Goal: Participate in discussion: Engage in conversation with other users on a specific topic

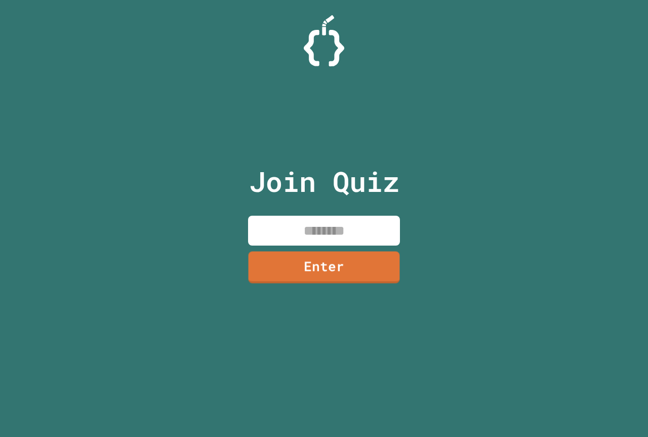
click at [332, 237] on input at bounding box center [324, 231] width 152 height 30
type input "********"
click at [325, 275] on link "Enter" at bounding box center [324, 266] width 152 height 33
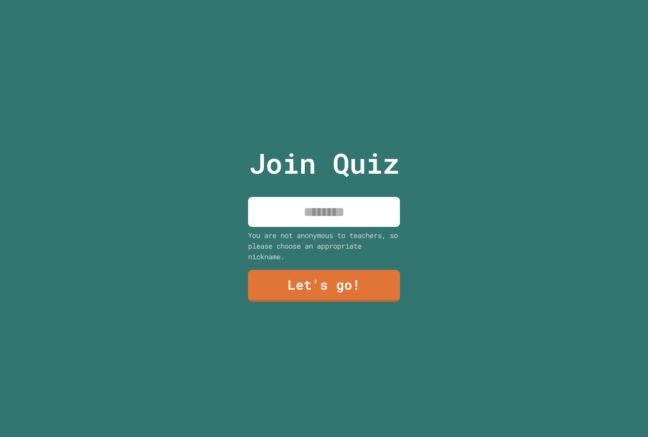
click at [358, 203] on input at bounding box center [324, 212] width 152 height 30
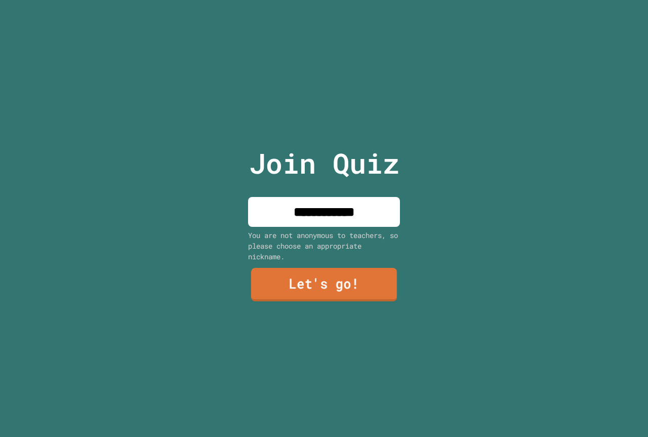
type input "**********"
click at [349, 294] on link "Let's go!" at bounding box center [324, 284] width 146 height 33
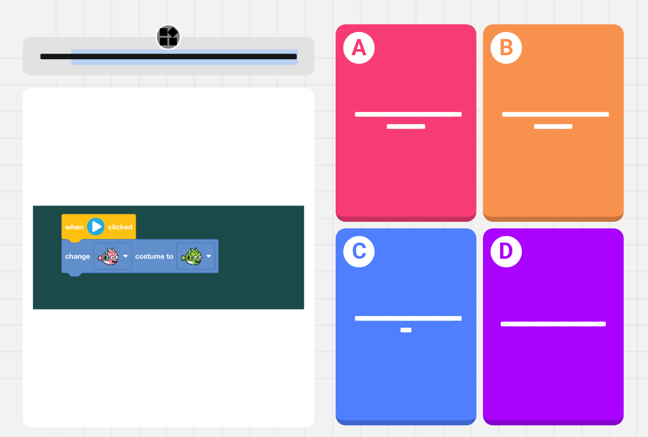
drag, startPoint x: 83, startPoint y: 52, endPoint x: 252, endPoint y: 94, distance: 174.1
click at [252, 94] on div "**********" at bounding box center [168, 225] width 311 height 424
click at [251, 75] on div "**********" at bounding box center [169, 56] width 292 height 38
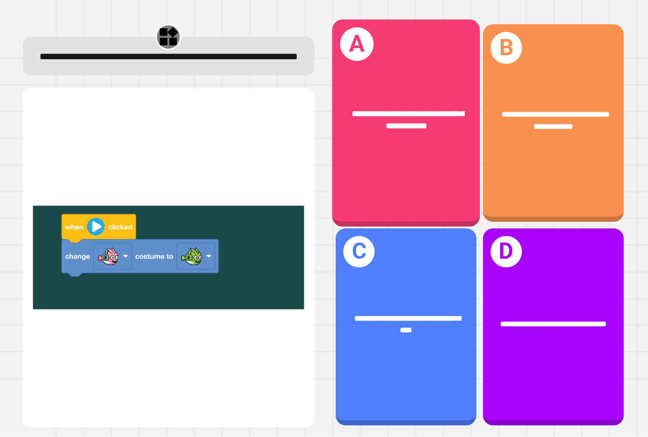
click at [388, 155] on div "**********" at bounding box center [406, 123] width 148 height 207
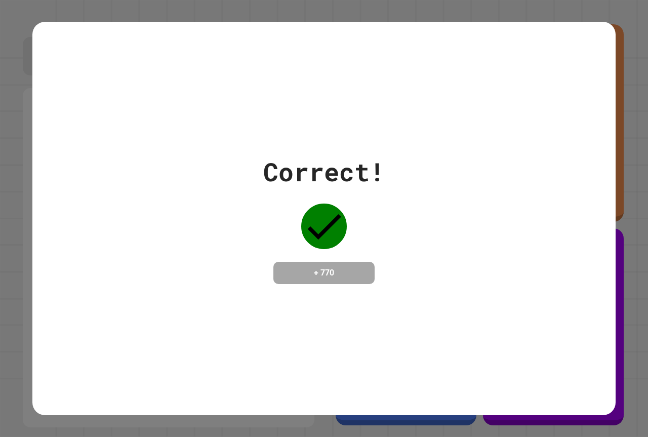
click at [623, 138] on div "Correct! + 770" at bounding box center [324, 218] width 648 height 437
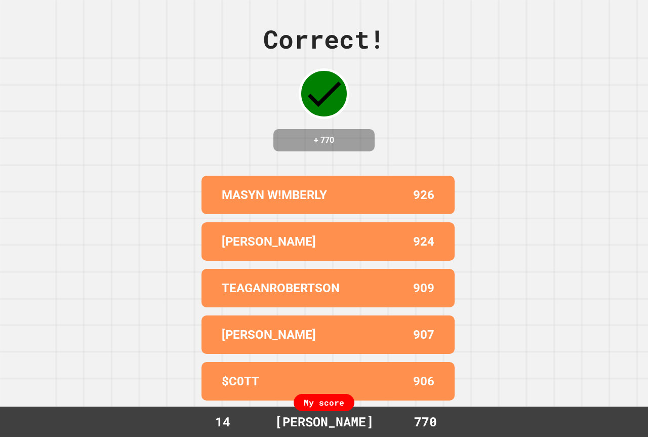
click at [487, 35] on div "Correct! + 770 MASYN W!MBERLY 926 BENTON JENKS 924 TEAGANROBERTSON 909 CONNOR 9…" at bounding box center [324, 218] width 648 height 437
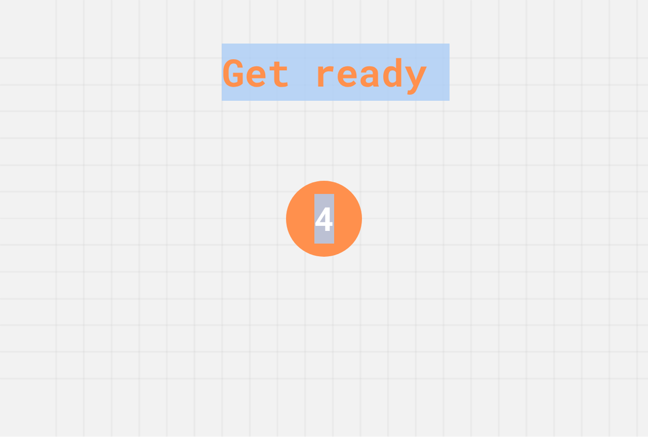
drag, startPoint x: 496, startPoint y: 30, endPoint x: 506, endPoint y: 158, distance: 128.5
click at [509, 154] on div "Get ready 4" at bounding box center [324, 218] width 648 height 437
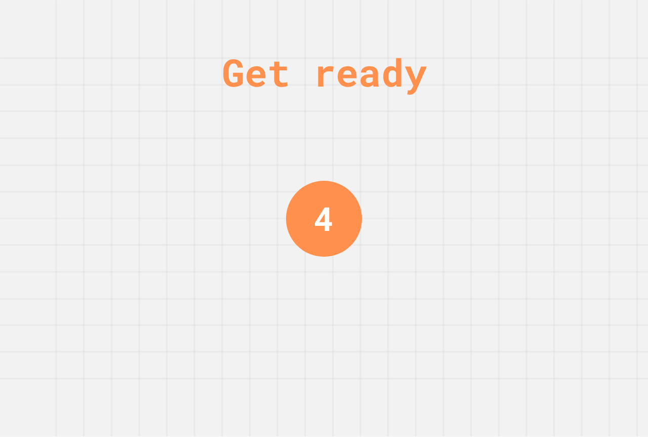
click at [519, 157] on div "Get ready 4" at bounding box center [324, 218] width 648 height 437
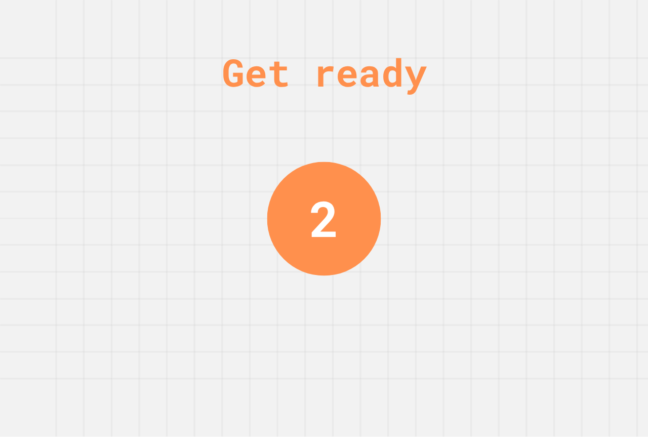
click at [517, 161] on div "Get ready 2" at bounding box center [324, 218] width 648 height 437
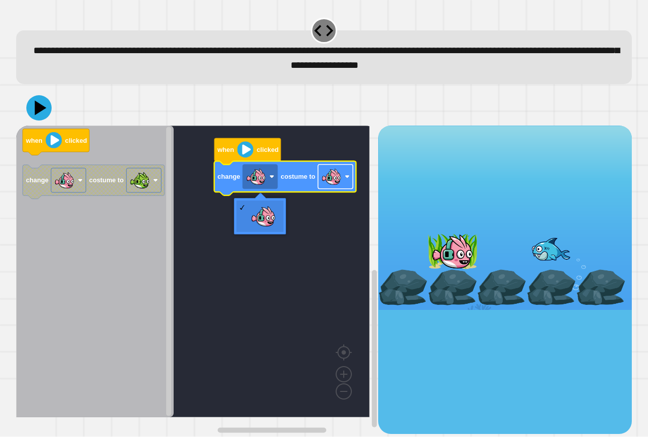
click at [344, 185] on rect "Blockly Workspace" at bounding box center [335, 177] width 35 height 24
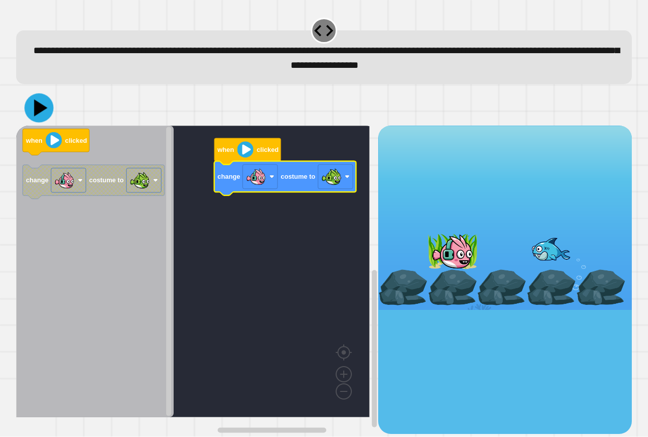
click at [38, 108] on icon at bounding box center [40, 108] width 13 height 17
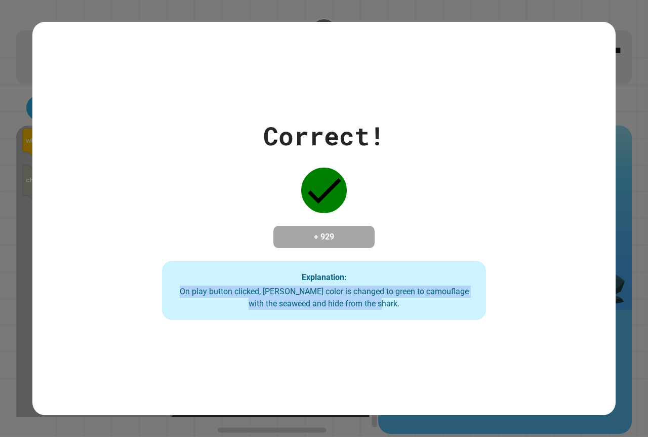
drag, startPoint x: 427, startPoint y: 365, endPoint x: 120, endPoint y: 286, distance: 317.2
click at [112, 292] on div "Correct! + 929 Explanation: On play button clicked, Finley's color is changed t…" at bounding box center [323, 218] width 583 height 393
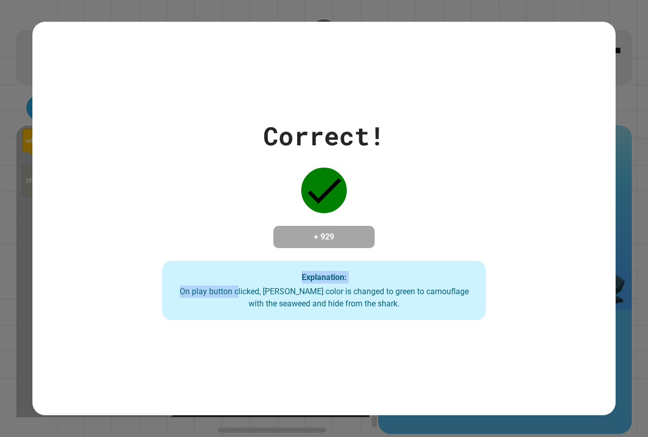
click at [242, 285] on div "Explanation: On play button clicked, Finley's color is changed to green to camo…" at bounding box center [323, 291] width 323 height 60
click at [517, 194] on div "Correct! + 929 Explanation: On play button clicked, Finley's color is changed t…" at bounding box center [324, 219] width 462 height 204
click at [516, 194] on div "Correct! + 929 Explanation: On play button clicked, Finley's color is changed t…" at bounding box center [324, 219] width 462 height 204
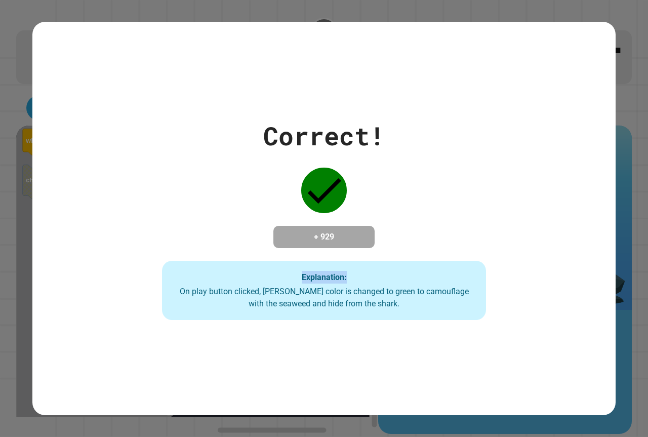
click at [516, 194] on div "Correct! + 929 Explanation: On play button clicked, Finley's color is changed t…" at bounding box center [324, 219] width 462 height 204
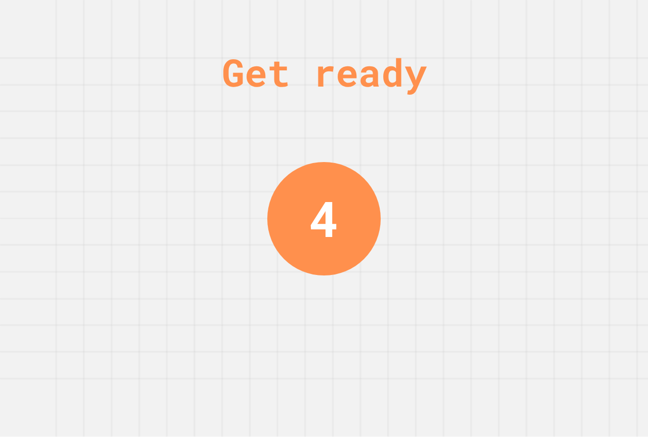
click at [516, 198] on div "Get ready 4" at bounding box center [324, 218] width 648 height 437
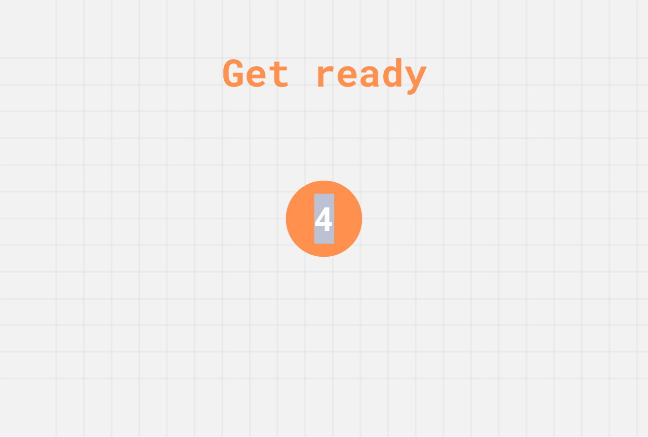
click at [516, 198] on div "Get ready 4" at bounding box center [324, 218] width 648 height 437
drag, startPoint x: 513, startPoint y: 194, endPoint x: 497, endPoint y: 189, distance: 17.0
click at [502, 191] on div "Get ready 3" at bounding box center [324, 218] width 648 height 437
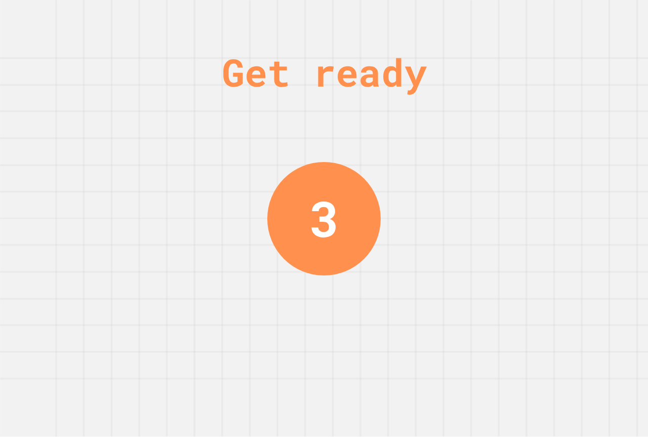
click at [495, 191] on div "Get ready 3" at bounding box center [324, 218] width 648 height 437
drag, startPoint x: 521, startPoint y: 200, endPoint x: 517, endPoint y: 206, distance: 6.9
click at [517, 206] on div "Get ready 2" at bounding box center [324, 218] width 648 height 437
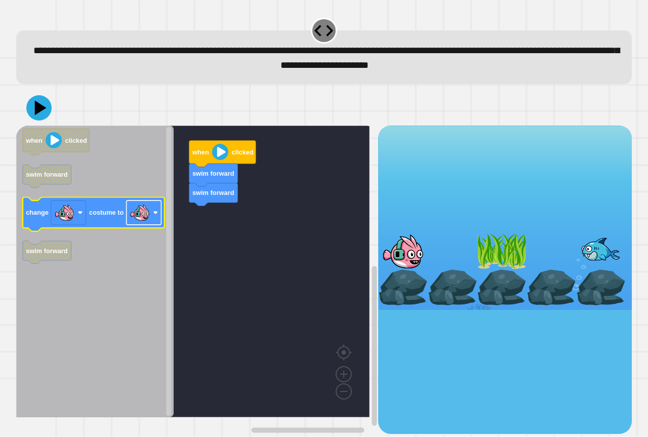
click at [145, 215] on image "Blockly Workspace" at bounding box center [140, 213] width 20 height 20
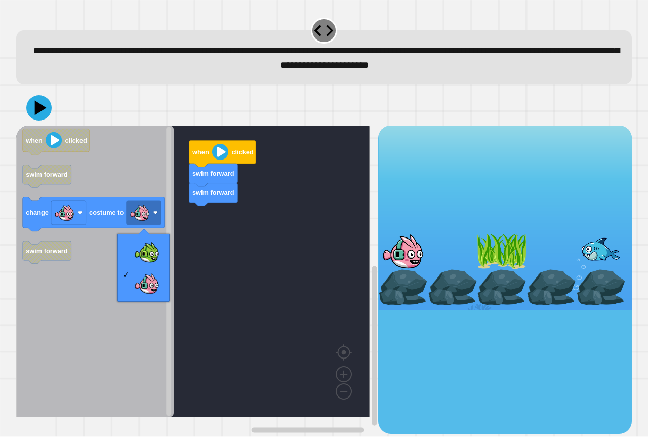
click at [33, 95] on div "when clicked swim forward swim forward when clicked swim forward change costume…" at bounding box center [324, 262] width 622 height 350
click at [33, 95] on div at bounding box center [324, 107] width 616 height 35
click at [34, 99] on button at bounding box center [39, 108] width 30 height 30
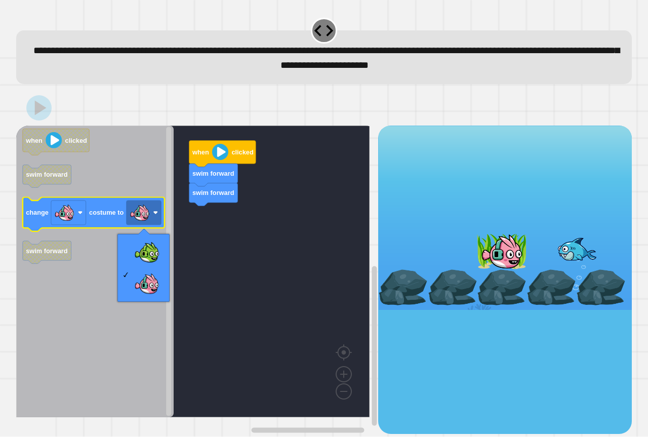
click at [137, 228] on g "change costume to" at bounding box center [94, 214] width 142 height 34
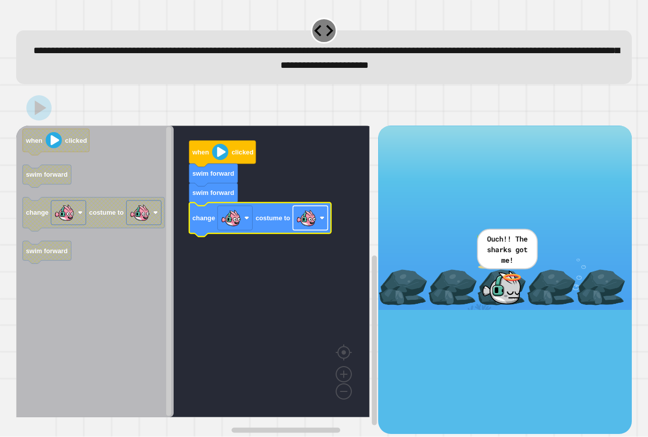
click at [307, 224] on image "Blockly Workspace" at bounding box center [306, 218] width 20 height 20
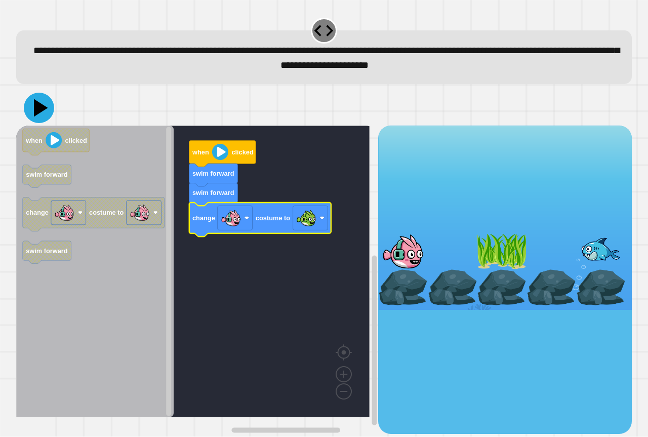
click at [31, 109] on icon at bounding box center [39, 108] width 30 height 30
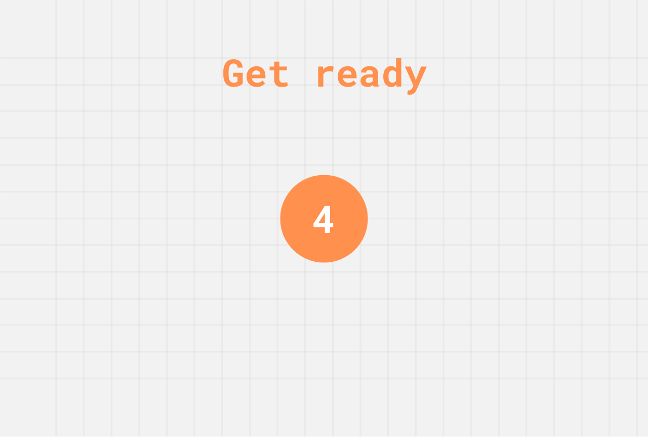
click at [451, 337] on div "Get ready 4" at bounding box center [324, 218] width 648 height 437
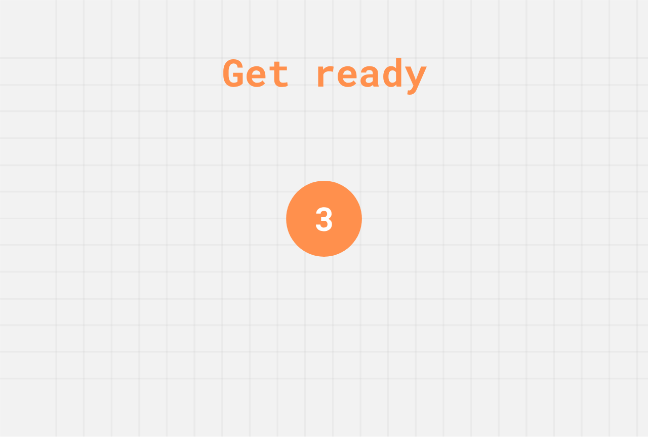
click at [455, 335] on div "Get ready 3" at bounding box center [324, 218] width 648 height 437
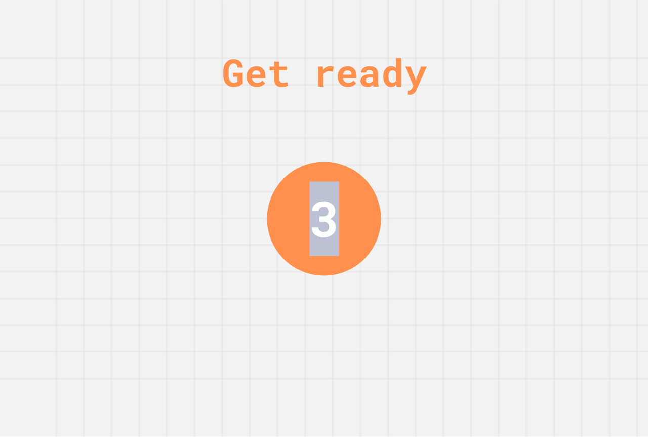
drag, startPoint x: 363, startPoint y: 260, endPoint x: 0, endPoint y: 72, distance: 408.7
click at [0, 74] on div "Get ready 3" at bounding box center [324, 218] width 648 height 437
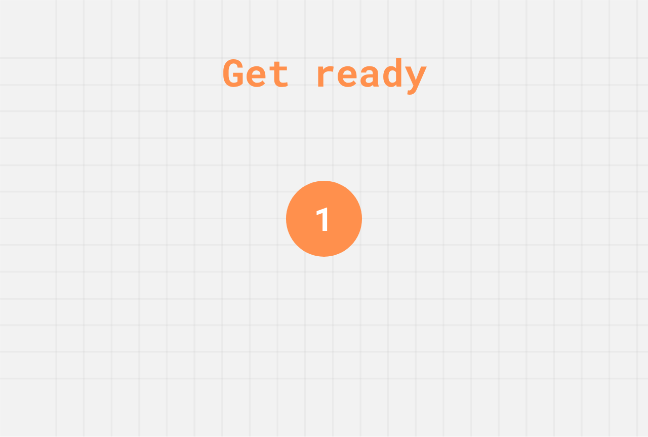
click at [587, 276] on div "Get ready 1" at bounding box center [324, 218] width 648 height 437
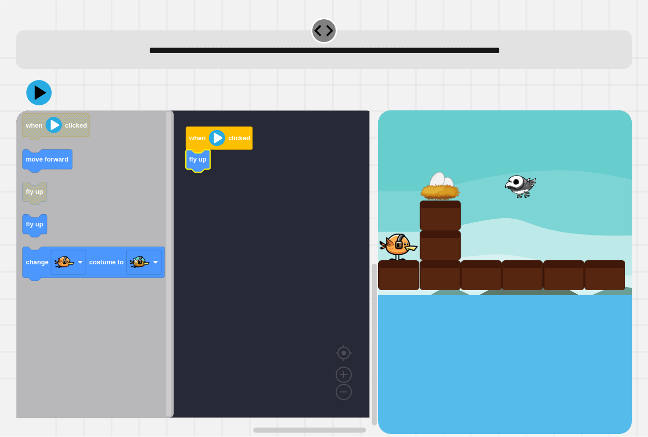
click at [51, 223] on icon "Blockly Workspace" at bounding box center [94, 263] width 157 height 307
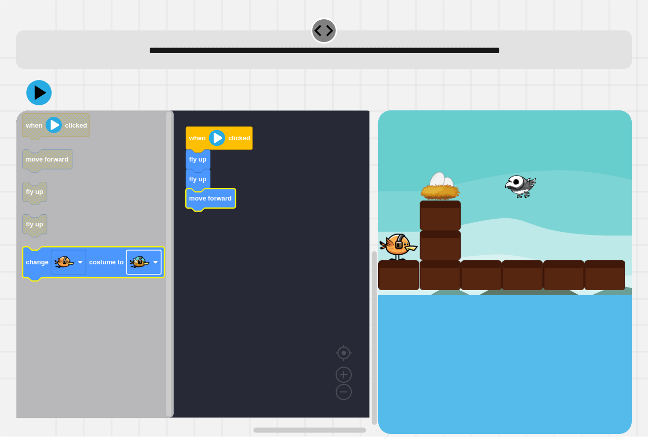
click at [148, 266] on image "Blockly Workspace" at bounding box center [140, 262] width 20 height 20
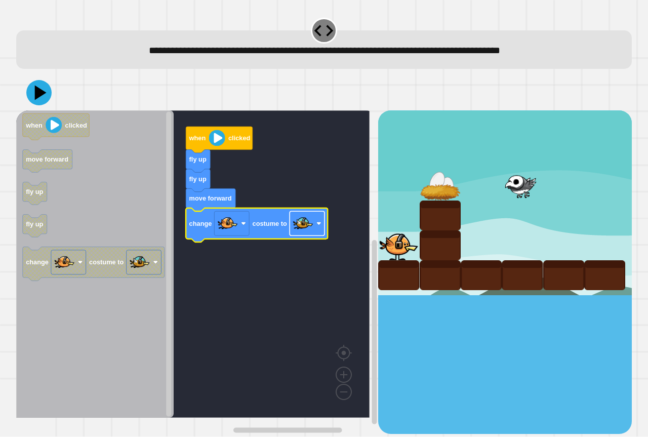
click at [296, 233] on image "Blockly Workspace" at bounding box center [303, 224] width 20 height 20
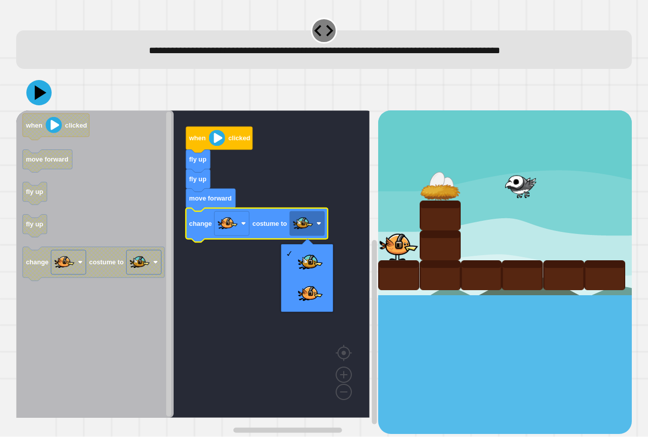
click at [263, 283] on rect "Blockly Workspace" at bounding box center [192, 263] width 353 height 307
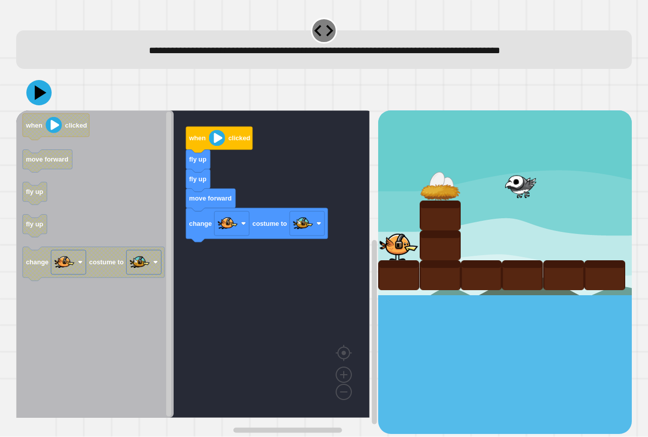
click at [48, 88] on icon at bounding box center [38, 92] width 25 height 25
click at [123, 90] on div at bounding box center [324, 92] width 616 height 35
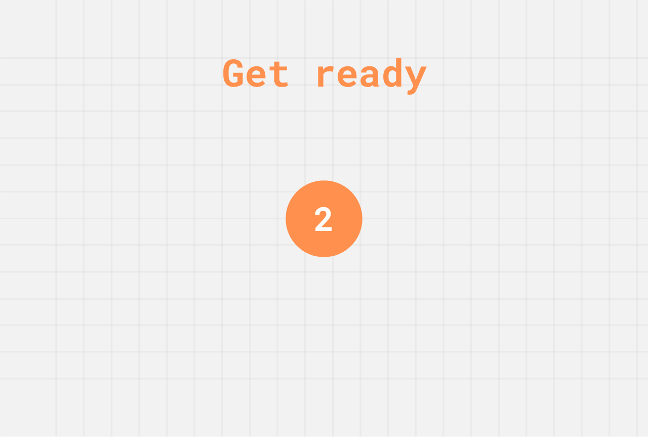
click at [339, 216] on div "2" at bounding box center [324, 218] width 77 height 77
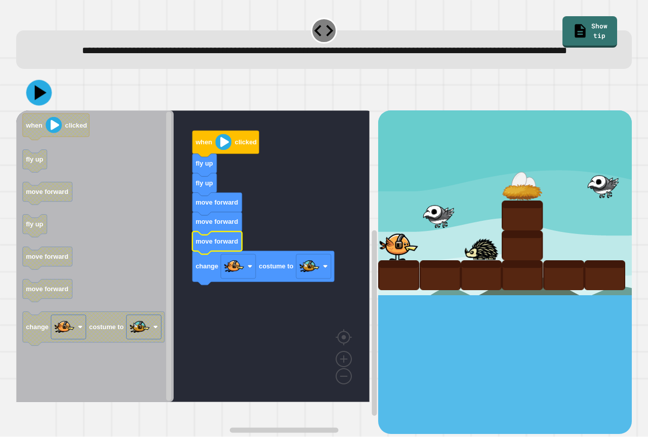
drag, startPoint x: 45, startPoint y: 120, endPoint x: 41, endPoint y: 116, distance: 5.8
click at [41, 110] on div at bounding box center [324, 92] width 616 height 35
click at [41, 106] on icon at bounding box center [39, 93] width 26 height 26
click at [146, 94] on div at bounding box center [324, 92] width 616 height 35
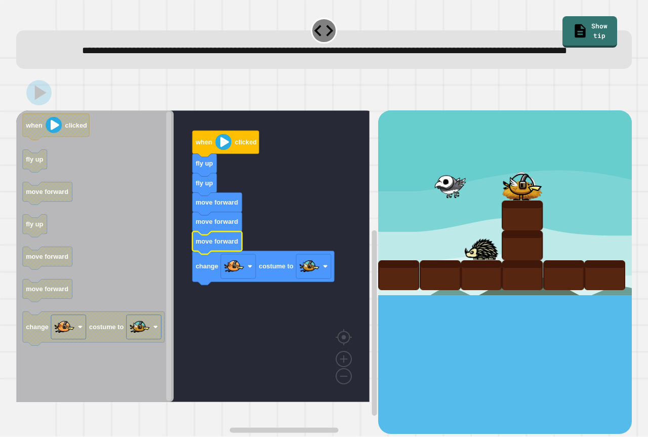
click at [164, 30] on div "**********" at bounding box center [324, 42] width 622 height 59
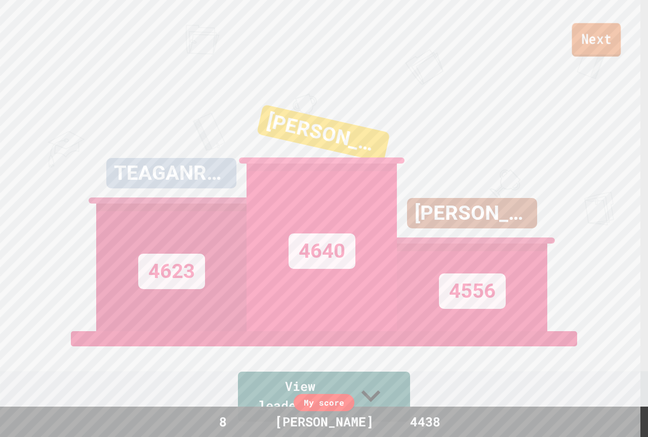
click at [594, 53] on link "Next" at bounding box center [596, 39] width 49 height 33
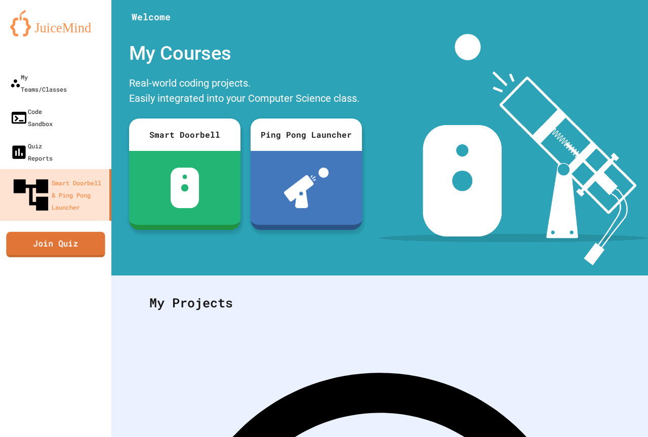
drag, startPoint x: 52, startPoint y: 195, endPoint x: 37, endPoint y: 224, distance: 32.4
click at [37, 224] on div "My Teams/Classes Code Sandbox Quiz Reports Smart Doorbell & Ping Pong Launcher …" at bounding box center [55, 218] width 111 height 437
click at [49, 232] on link "Join Quiz" at bounding box center [56, 244] width 101 height 25
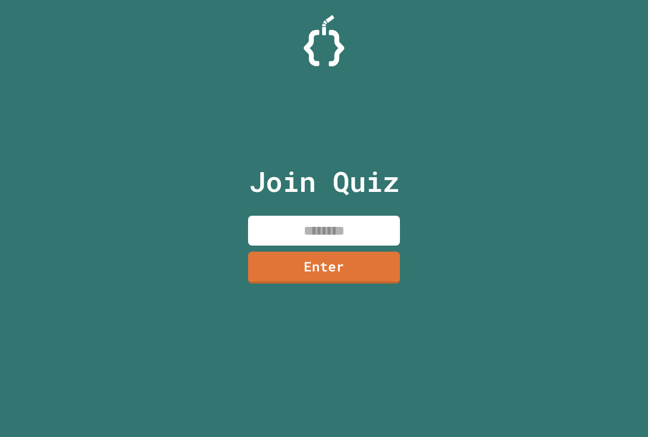
click at [305, 234] on input at bounding box center [324, 231] width 152 height 30
type input "********"
click at [391, 270] on link "Enter" at bounding box center [324, 268] width 152 height 32
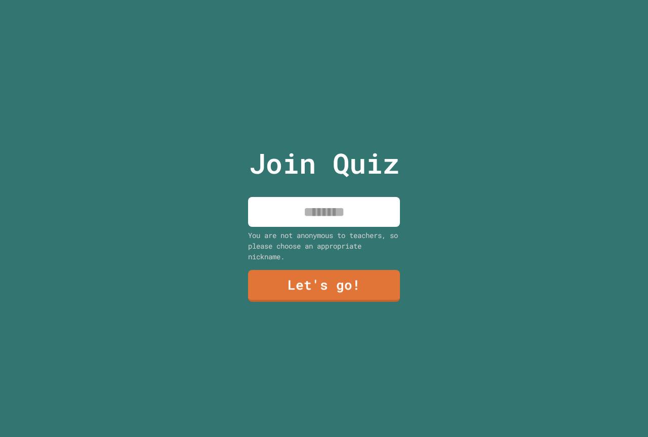
click at [354, 217] on input at bounding box center [324, 212] width 152 height 30
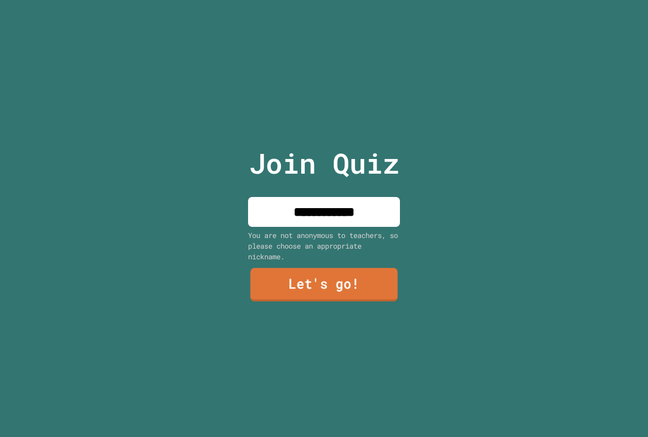
type input "**********"
click at [347, 272] on link "Let's go!" at bounding box center [324, 284] width 147 height 33
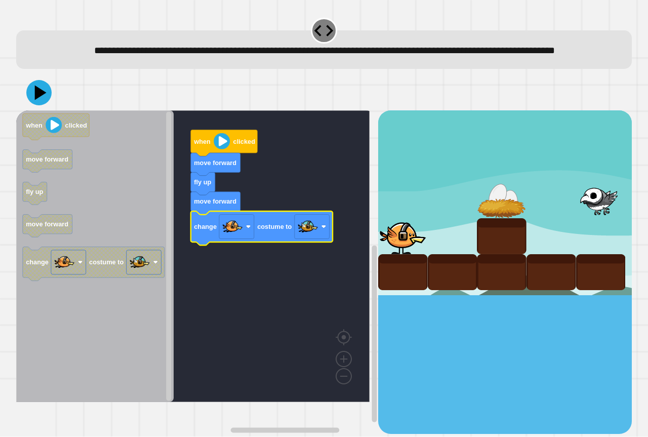
click at [41, 100] on icon at bounding box center [41, 93] width 12 height 15
click at [77, 72] on div "**********" at bounding box center [324, 42] width 622 height 59
click at [120, 69] on div "**********" at bounding box center [324, 49] width 616 height 38
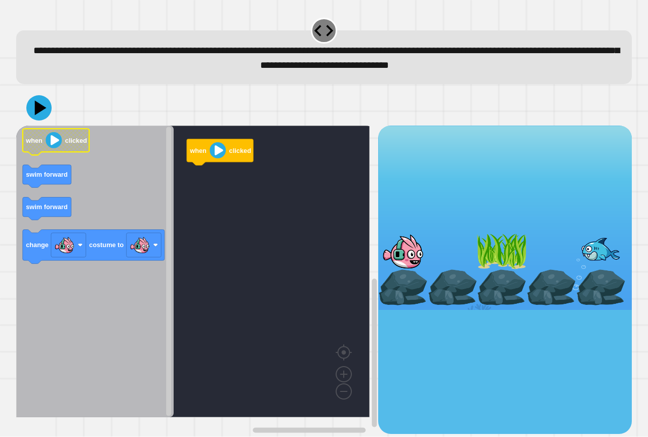
click at [51, 163] on icon "when clicked swim forward swim forward change costume to" at bounding box center [94, 272] width 157 height 292
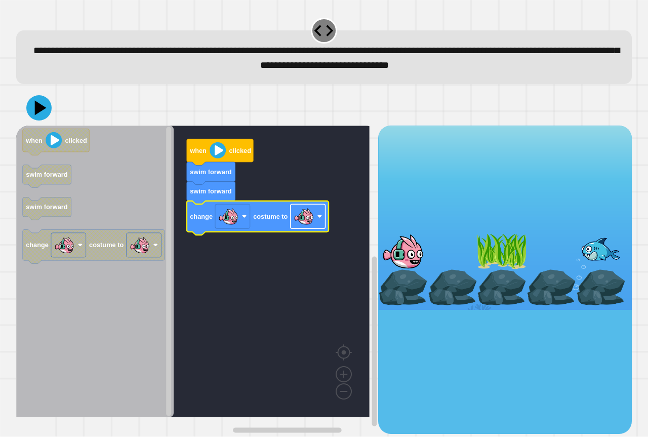
click at [303, 213] on image "Blockly Workspace" at bounding box center [304, 217] width 20 height 20
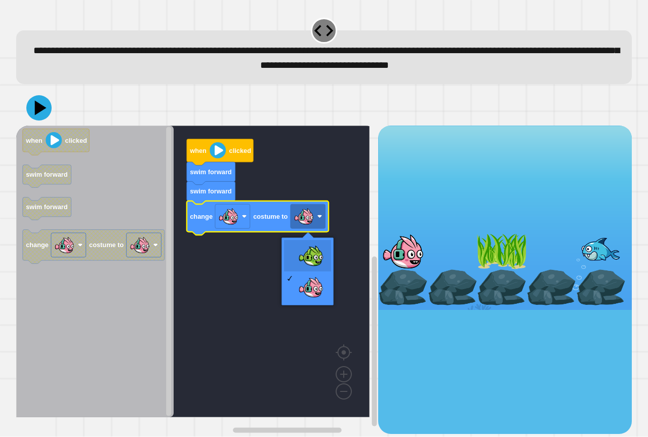
drag, startPoint x: 306, startPoint y: 254, endPoint x: 161, endPoint y: 173, distance: 165.7
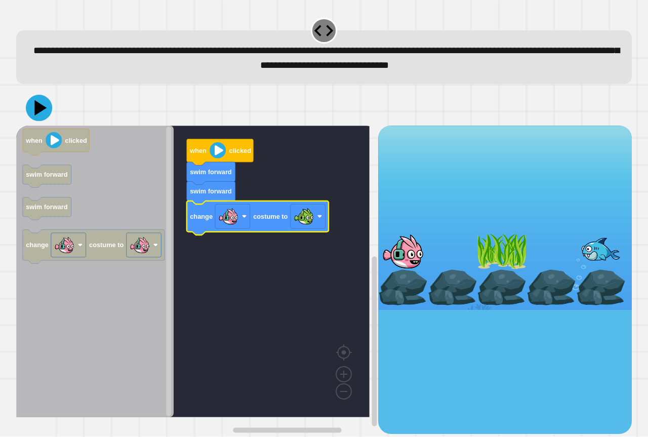
click at [31, 102] on icon at bounding box center [39, 108] width 26 height 26
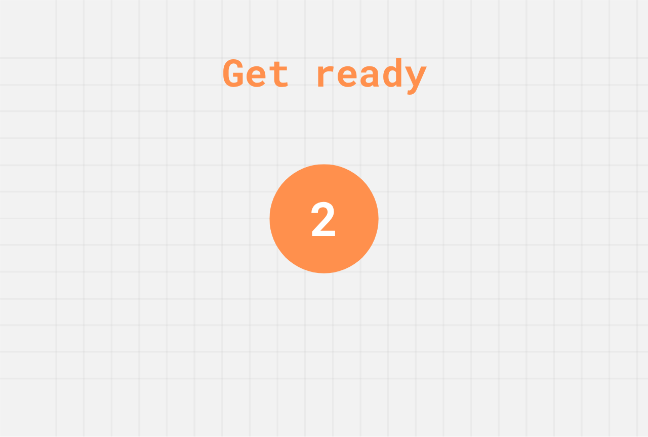
click at [133, 115] on div "Get ready 2" at bounding box center [324, 218] width 648 height 437
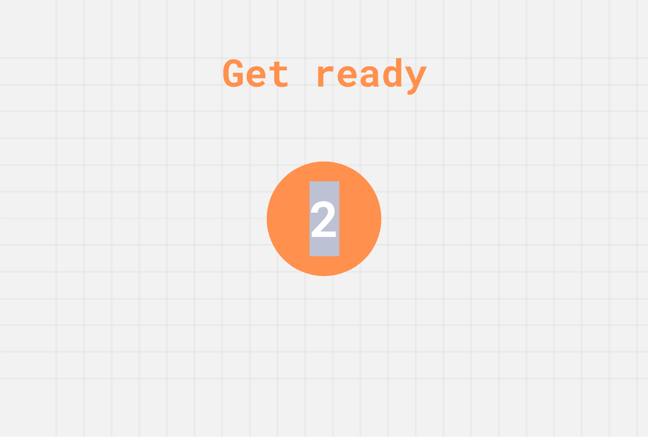
click at [133, 115] on div "Get ready 2" at bounding box center [324, 218] width 648 height 437
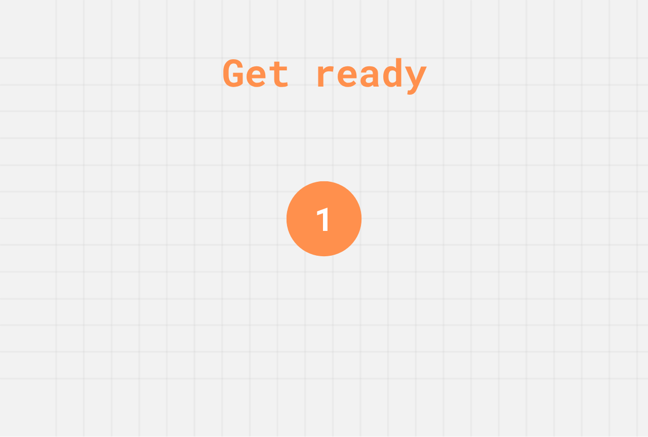
click at [133, 125] on div "Get ready 1" at bounding box center [324, 218] width 648 height 437
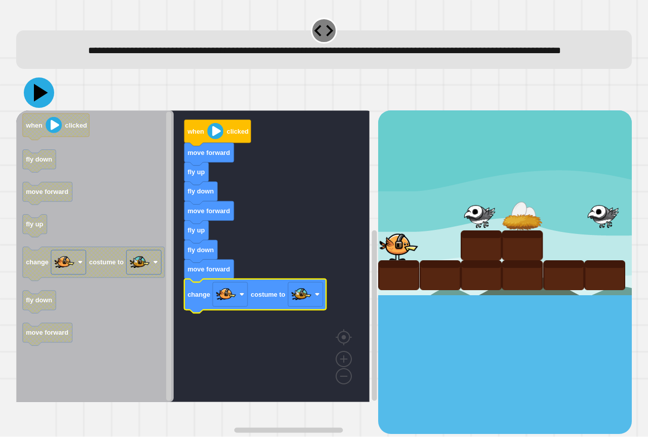
drag, startPoint x: 37, startPoint y: 95, endPoint x: 37, endPoint y: 103, distance: 8.1
click at [37, 100] on button at bounding box center [39, 92] width 30 height 30
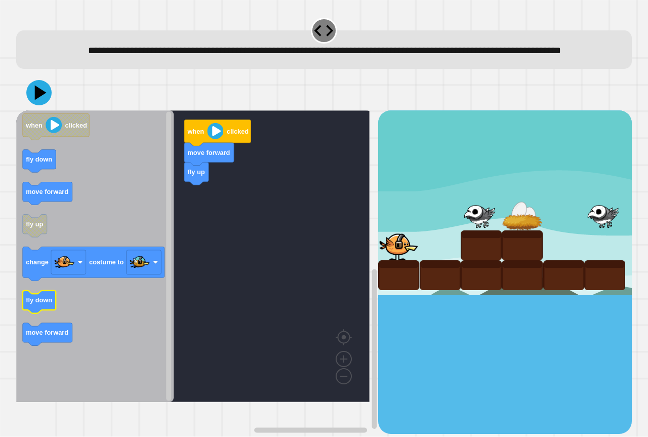
click at [51, 304] on text "fly down" at bounding box center [39, 301] width 26 height 8
click at [63, 205] on icon "Blockly Workspace" at bounding box center [48, 193] width 50 height 23
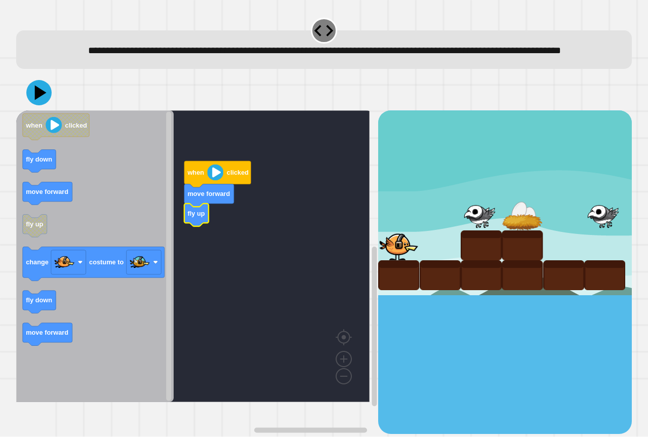
click at [268, 322] on rect "Blockly Workspace" at bounding box center [192, 256] width 353 height 292
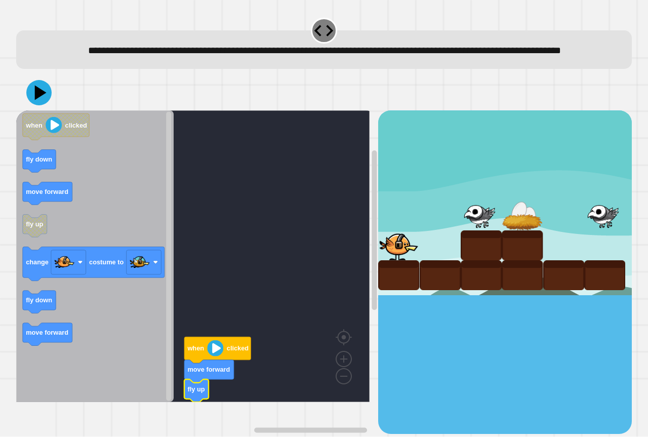
click at [274, 294] on rect "Blockly Workspace" at bounding box center [192, 256] width 353 height 292
click at [39, 185] on icon "when clicked fly down move forward fly up change costume to fly down move forwa…" at bounding box center [94, 256] width 157 height 292
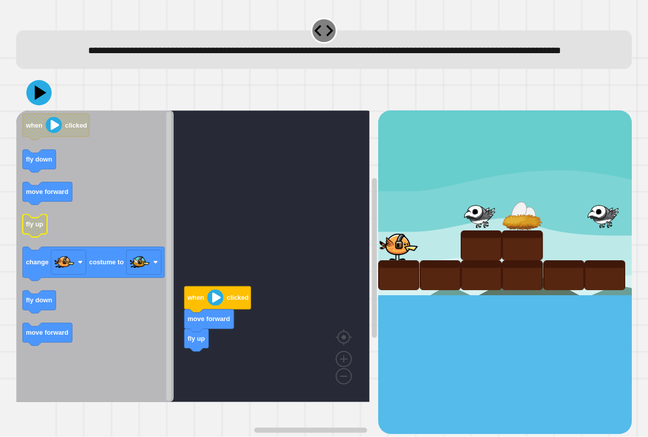
click at [30, 237] on g "fly up" at bounding box center [35, 226] width 24 height 23
click at [36, 237] on g "fly up" at bounding box center [35, 226] width 24 height 23
click at [117, 247] on icon "when clicked fly down move forward fly up change costume to fly down move forwa…" at bounding box center [94, 256] width 157 height 292
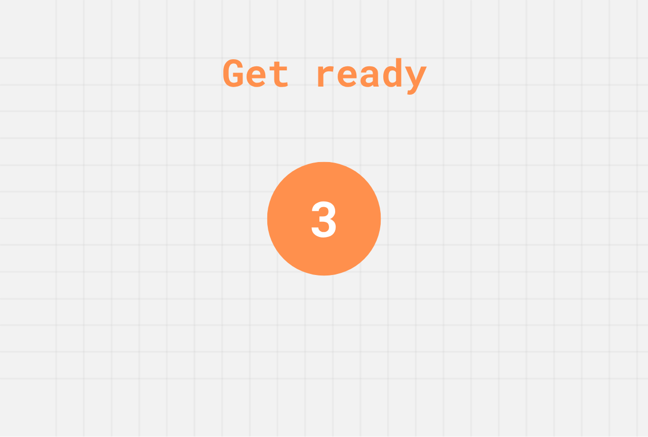
click at [449, 217] on div "Get ready 3" at bounding box center [324, 218] width 648 height 437
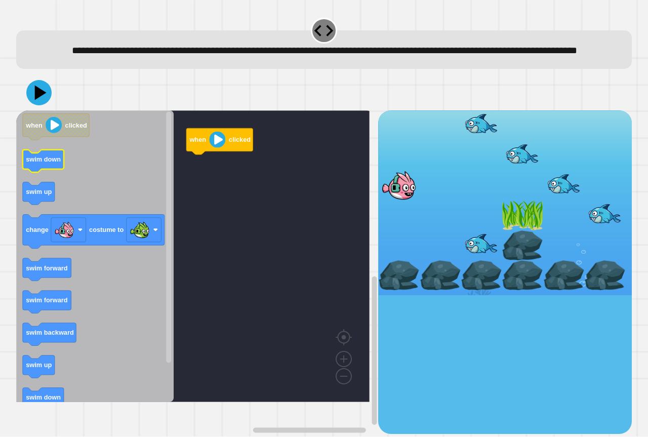
click at [46, 173] on icon "Blockly Workspace" at bounding box center [43, 161] width 41 height 23
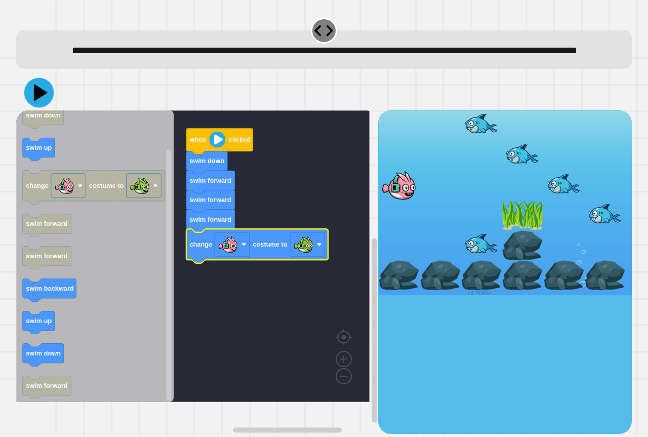
click at [37, 108] on button at bounding box center [39, 93] width 30 height 30
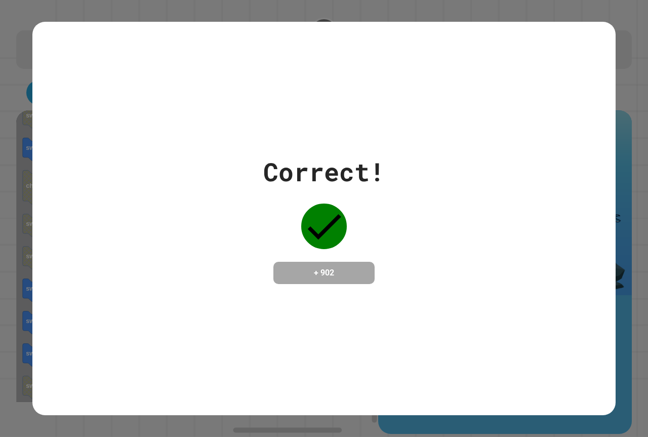
click at [234, 230] on div "Correct! + 902" at bounding box center [323, 218] width 583 height 131
drag, startPoint x: 278, startPoint y: 268, endPoint x: 564, endPoint y: 211, distance: 292.2
click at [512, 247] on div "Correct! + 902" at bounding box center [323, 218] width 583 height 131
drag, startPoint x: 538, startPoint y: 207, endPoint x: 210, endPoint y: 129, distance: 337.3
click at [286, 156] on div "Correct! + 902" at bounding box center [323, 218] width 583 height 131
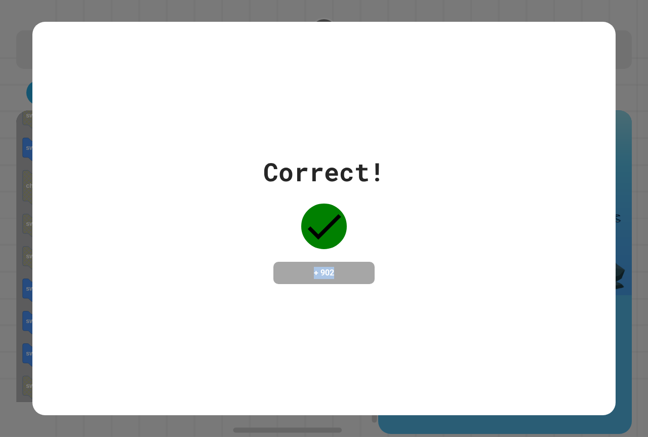
drag, startPoint x: 360, startPoint y: 240, endPoint x: 20, endPoint y: 179, distance: 346.2
click at [137, 217] on div "Correct! + 902" at bounding box center [323, 218] width 583 height 131
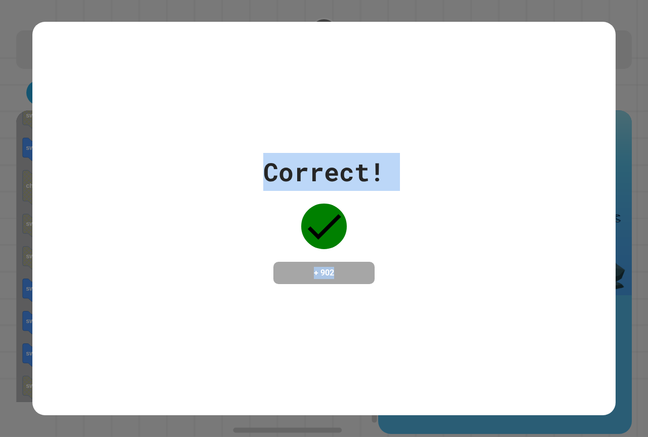
click at [451, 229] on div "Correct! + 902" at bounding box center [323, 218] width 583 height 131
drag, startPoint x: 351, startPoint y: 167, endPoint x: 234, endPoint y: 189, distance: 119.5
click at [244, 190] on div "Correct! + 902" at bounding box center [323, 218] width 583 height 131
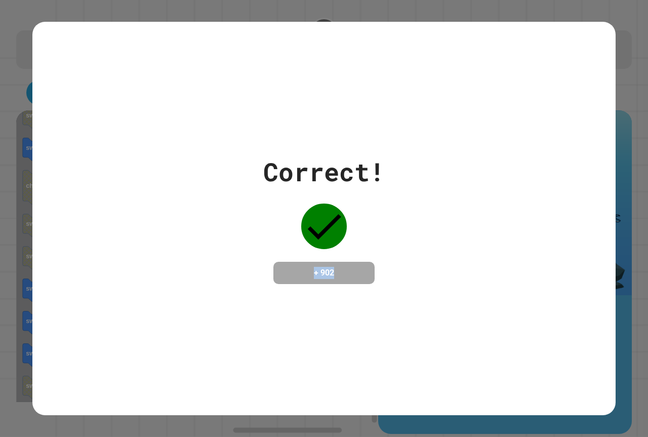
drag, startPoint x: 274, startPoint y: 225, endPoint x: 347, endPoint y: 187, distance: 82.4
click at [235, 219] on div "Correct! + 902" at bounding box center [323, 218] width 583 height 131
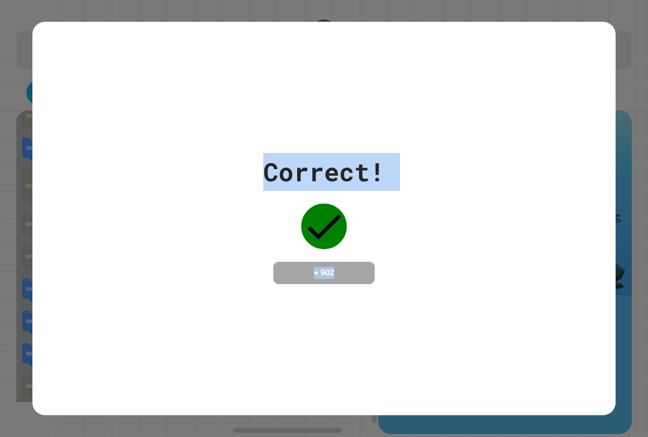
click at [478, 219] on div "Correct! + 902" at bounding box center [323, 218] width 583 height 131
click at [418, 210] on div "Correct! + 902" at bounding box center [323, 218] width 583 height 131
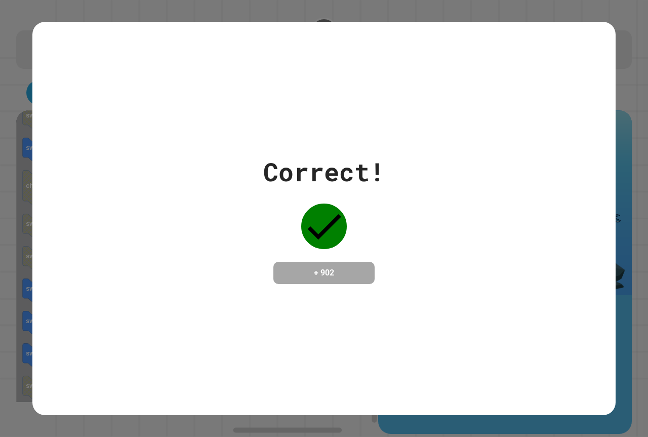
click at [417, 212] on div "Correct! + 902" at bounding box center [323, 218] width 583 height 131
click at [412, 199] on div "Correct! + 902" at bounding box center [323, 218] width 583 height 131
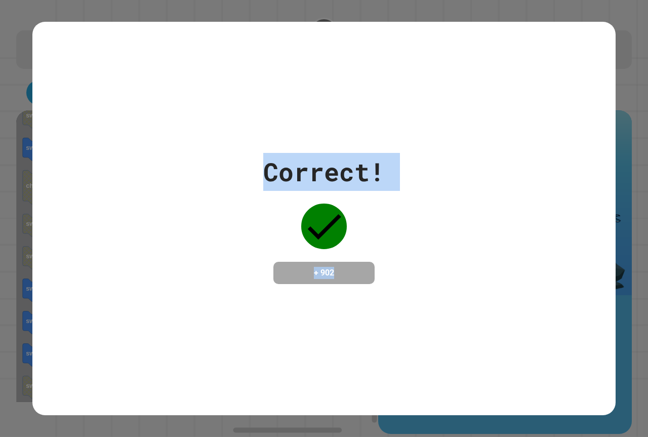
drag, startPoint x: 116, startPoint y: 113, endPoint x: 583, endPoint y: 332, distance: 515.5
click at [583, 332] on div "Correct! + 902" at bounding box center [323, 218] width 583 height 393
click at [557, 314] on div "Correct! + 902" at bounding box center [323, 218] width 583 height 393
drag, startPoint x: 557, startPoint y: 314, endPoint x: 92, endPoint y: 138, distance: 497.2
click at [92, 138] on div "Correct! + 902" at bounding box center [323, 218] width 583 height 393
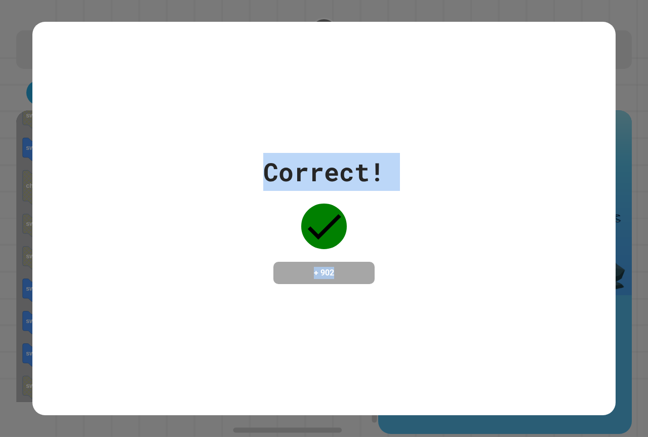
click at [92, 138] on div "Correct! + 902" at bounding box center [323, 218] width 583 height 393
drag, startPoint x: 92, startPoint y: 138, endPoint x: 467, endPoint y: 333, distance: 422.5
click at [467, 333] on div "Correct! + 902" at bounding box center [323, 218] width 583 height 393
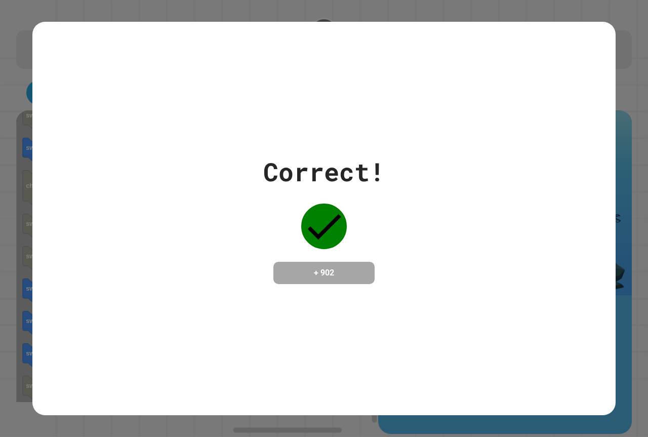
click at [467, 333] on div "Correct! + 902" at bounding box center [323, 218] width 583 height 393
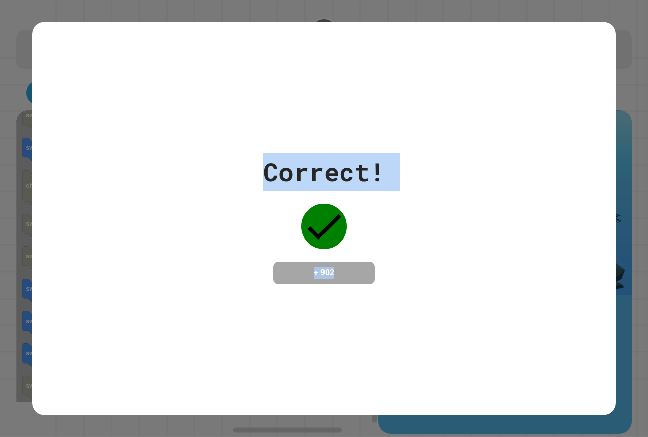
drag, startPoint x: 309, startPoint y: 279, endPoint x: 0, endPoint y: 153, distance: 333.8
click at [0, 154] on div "Correct! + 902" at bounding box center [324, 218] width 648 height 437
click at [0, 153] on div "Correct! + 902" at bounding box center [324, 218] width 648 height 437
drag, startPoint x: 81, startPoint y: 133, endPoint x: 514, endPoint y: 387, distance: 502.4
click at [514, 387] on div "Correct! + 902" at bounding box center [323, 218] width 583 height 393
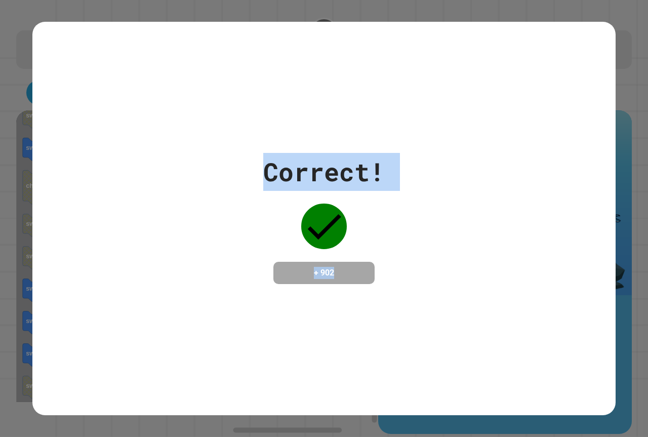
click at [515, 387] on div "Correct! + 902" at bounding box center [323, 218] width 583 height 393
drag, startPoint x: 515, startPoint y: 387, endPoint x: 0, endPoint y: 108, distance: 586.3
click at [0, 117] on div "Correct! + 902" at bounding box center [324, 218] width 648 height 437
click at [0, 108] on div "Correct! + 902" at bounding box center [324, 218] width 648 height 437
drag, startPoint x: 157, startPoint y: 118, endPoint x: 534, endPoint y: 442, distance: 497.2
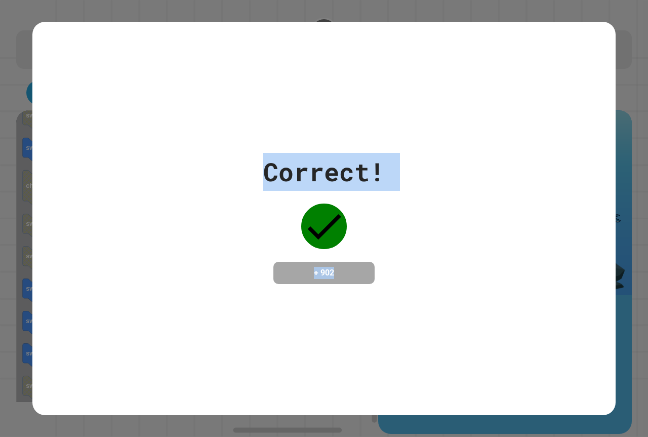
click at [534, 436] on html "**********" at bounding box center [324, 218] width 648 height 437
drag, startPoint x: 524, startPoint y: 402, endPoint x: 43, endPoint y: 127, distance: 554.4
click at [58, 136] on div "Correct! + 902" at bounding box center [323, 218] width 583 height 393
click at [434, 202] on div "Correct! + 902" at bounding box center [323, 218] width 583 height 131
click at [434, 203] on div "Correct! + 902" at bounding box center [323, 218] width 583 height 131
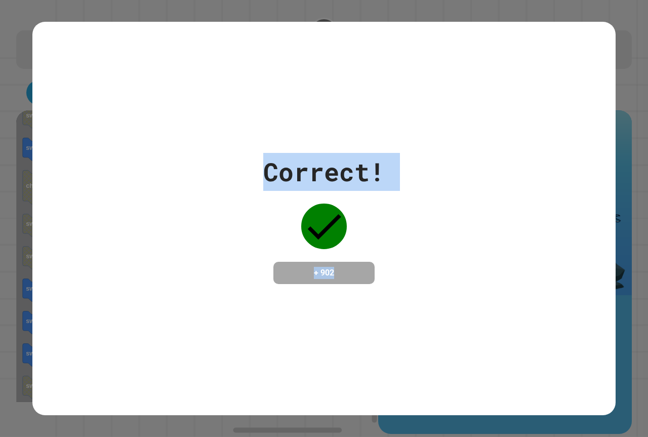
drag, startPoint x: 429, startPoint y: 208, endPoint x: 429, endPoint y: 214, distance: 5.6
click at [429, 209] on div "Correct! + 902" at bounding box center [323, 218] width 583 height 131
click at [429, 215] on div "Correct! + 902" at bounding box center [323, 218] width 583 height 131
click at [429, 216] on div "Correct! + 902" at bounding box center [323, 218] width 583 height 131
click at [429, 218] on div "Correct! + 902" at bounding box center [323, 218] width 583 height 131
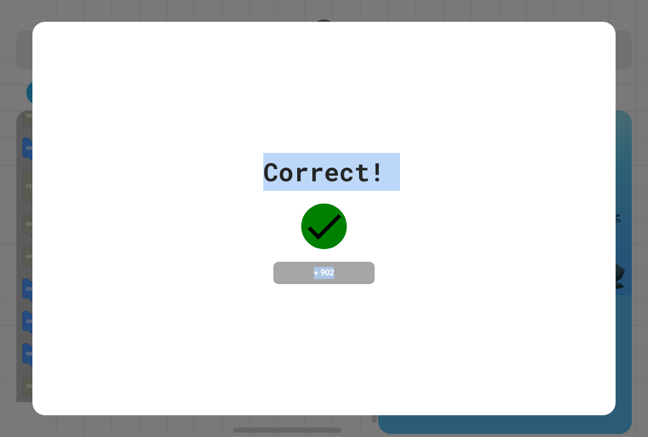
click at [290, 197] on div "Correct! + 902" at bounding box center [324, 218] width 122 height 131
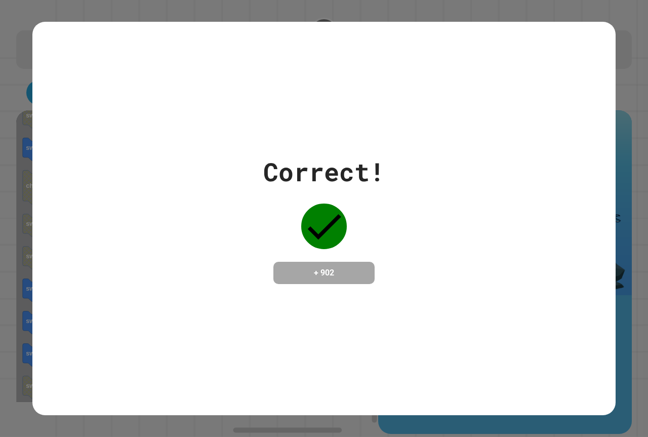
click at [268, 172] on div "Correct!" at bounding box center [324, 172] width 122 height 38
drag, startPoint x: 150, startPoint y: 116, endPoint x: 554, endPoint y: 457, distance: 528.5
click at [554, 436] on html "**********" at bounding box center [324, 218] width 648 height 437
drag, startPoint x: 455, startPoint y: 331, endPoint x: 0, endPoint y: 2, distance: 561.2
click at [90, 66] on div "Correct! + 902" at bounding box center [323, 218] width 583 height 393
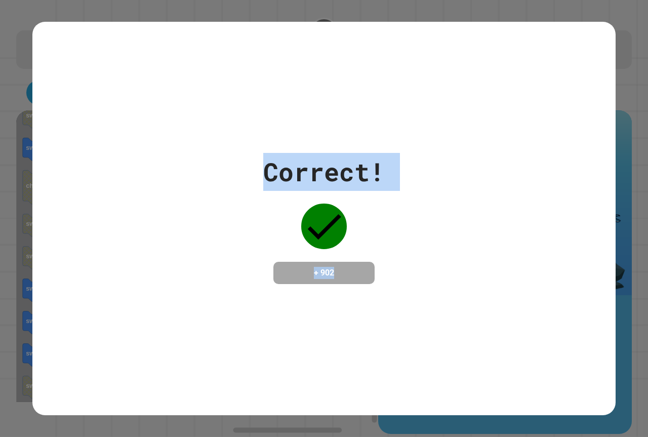
click at [243, 137] on div "Correct! + 902" at bounding box center [323, 218] width 583 height 393
click at [242, 143] on div "Correct! + 902" at bounding box center [323, 218] width 583 height 393
click at [242, 142] on div "Correct! + 902" at bounding box center [323, 218] width 583 height 393
click at [245, 129] on div "Correct! + 902" at bounding box center [323, 218] width 583 height 393
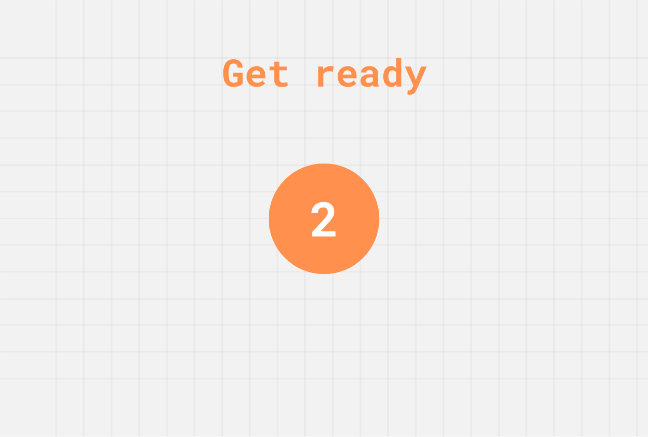
click at [115, 162] on div "Get ready 2" at bounding box center [324, 218] width 648 height 437
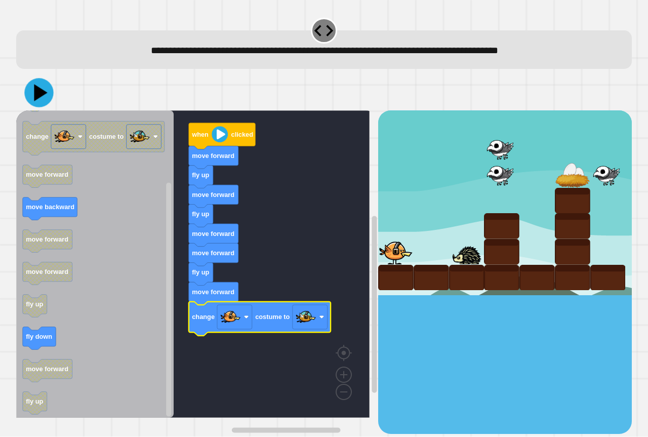
click at [47, 101] on icon at bounding box center [38, 92] width 29 height 29
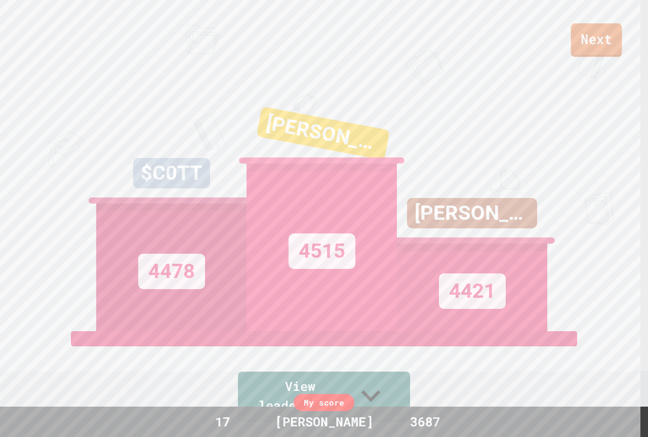
click at [616, 51] on link "Next" at bounding box center [596, 39] width 51 height 33
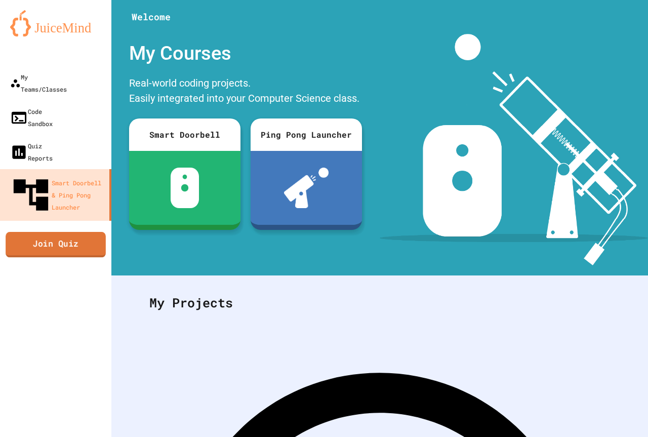
click at [51, 232] on link "Join Quiz" at bounding box center [56, 244] width 100 height 25
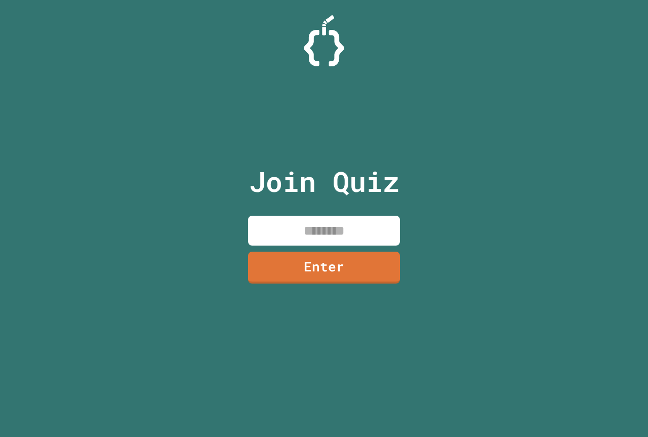
click at [291, 239] on input at bounding box center [324, 231] width 152 height 30
type input "********"
click at [309, 277] on link "Enter" at bounding box center [324, 266] width 150 height 33
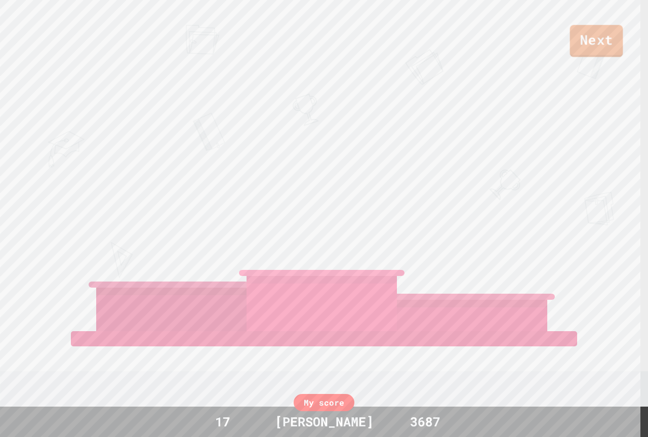
click at [614, 39] on link "Next" at bounding box center [596, 41] width 53 height 32
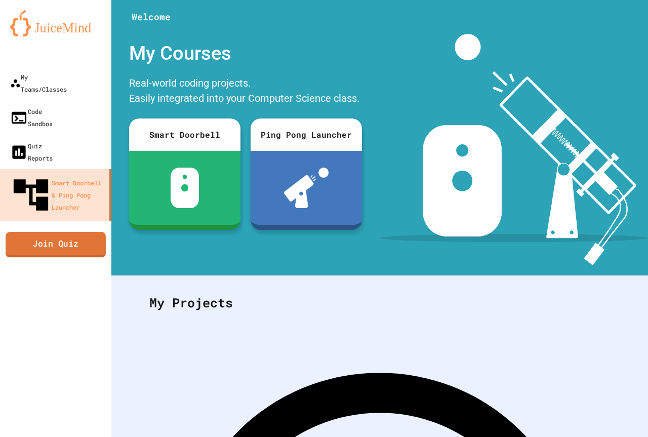
click at [89, 232] on link "Join Quiz" at bounding box center [56, 244] width 100 height 25
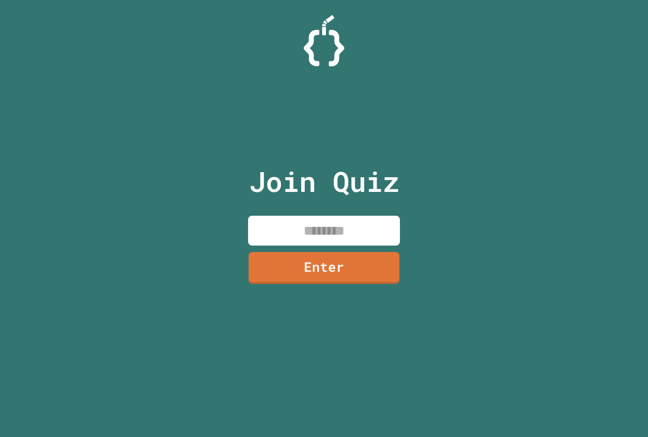
click at [335, 222] on input at bounding box center [324, 231] width 152 height 30
click at [336, 223] on input at bounding box center [324, 231] width 152 height 30
click at [348, 221] on input at bounding box center [324, 231] width 152 height 30
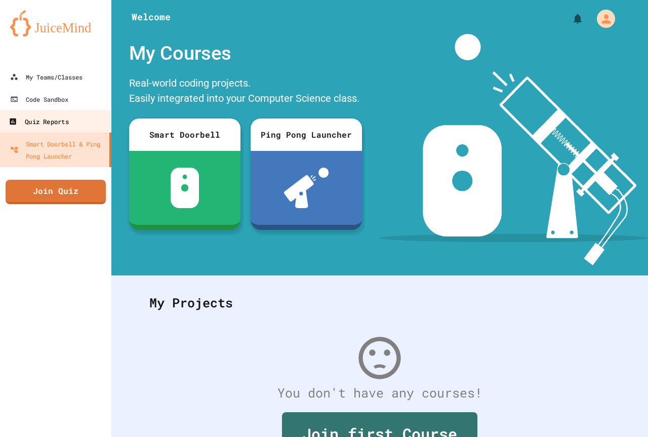
click at [85, 129] on link "Quiz Reports" at bounding box center [55, 121] width 115 height 23
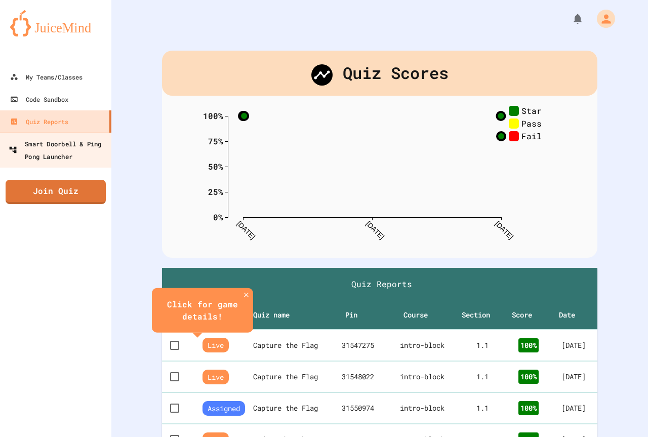
click at [65, 134] on link "Smart Doorbell & Ping Pong Launcher" at bounding box center [55, 149] width 115 height 35
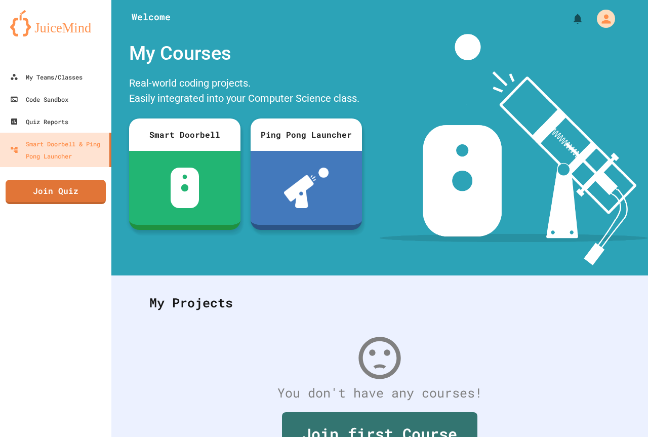
click at [30, 21] on img at bounding box center [55, 23] width 91 height 26
click at [32, 21] on img at bounding box center [55, 23] width 91 height 26
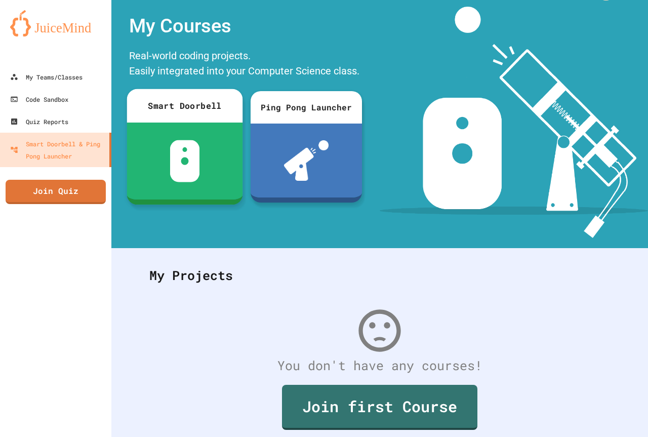
scroll to position [71, 0]
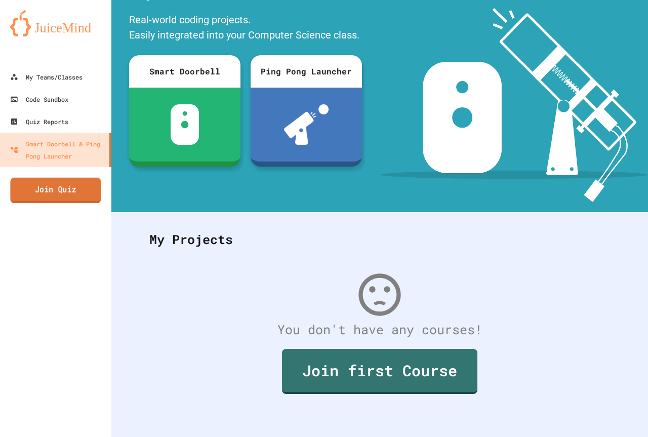
click at [91, 189] on link "Join Quiz" at bounding box center [55, 190] width 91 height 25
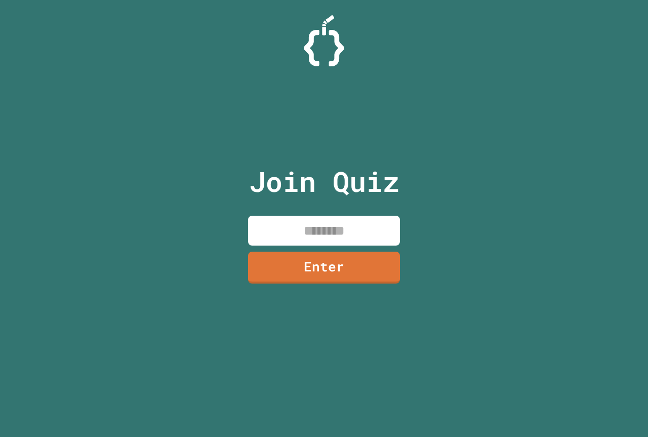
click at [304, 238] on input at bounding box center [324, 231] width 152 height 30
paste input "********"
type input "********"
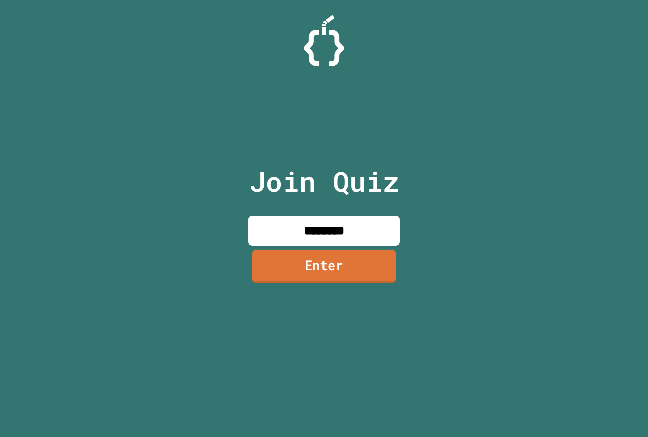
click at [307, 269] on link "Enter" at bounding box center [324, 266] width 144 height 33
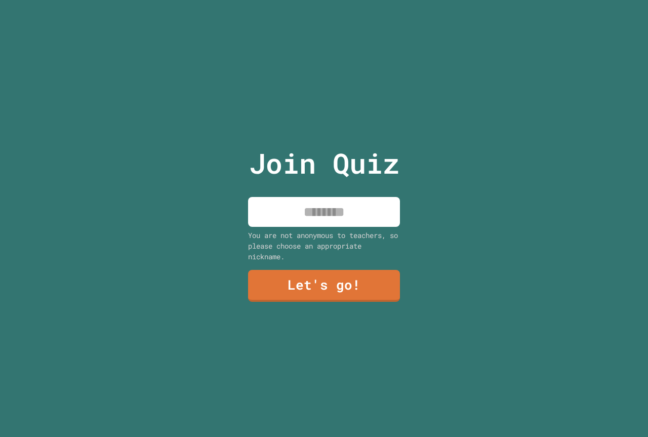
drag, startPoint x: 320, startPoint y: 194, endPoint x: 320, endPoint y: 202, distance: 7.6
click at [320, 199] on input at bounding box center [324, 212] width 152 height 30
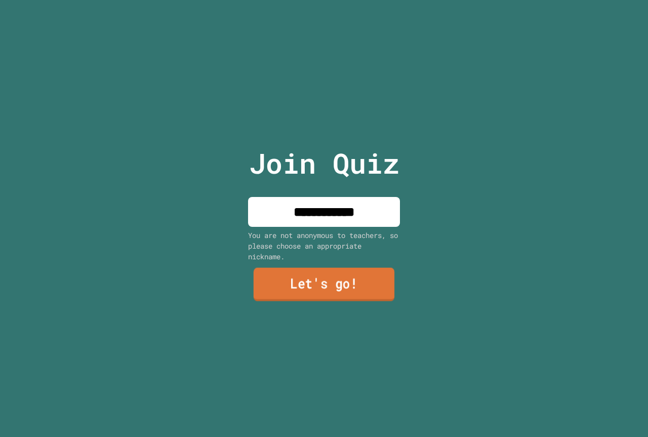
type input "**********"
click at [358, 275] on link "Let's go!" at bounding box center [324, 284] width 149 height 33
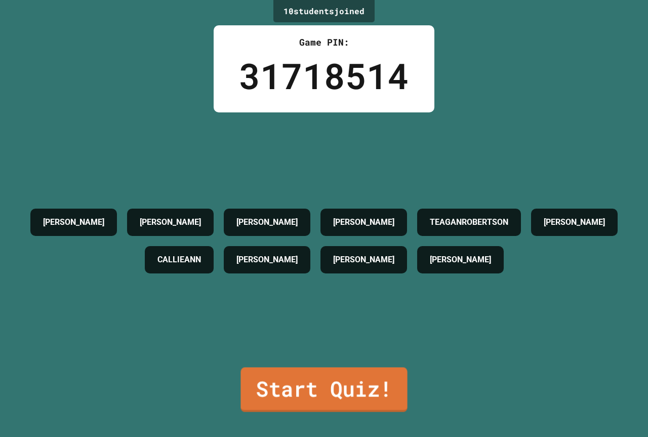
click at [359, 375] on link "Start Quiz!" at bounding box center [323, 389] width 167 height 45
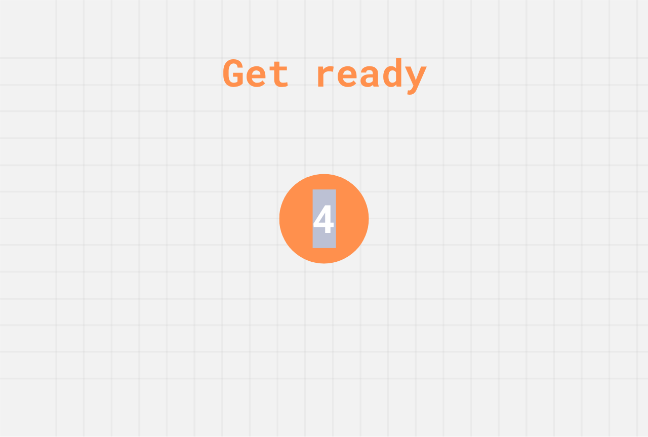
drag, startPoint x: 507, startPoint y: 222, endPoint x: 0, endPoint y: 79, distance: 527.0
click at [0, 98] on div "Get ready 4" at bounding box center [324, 218] width 648 height 437
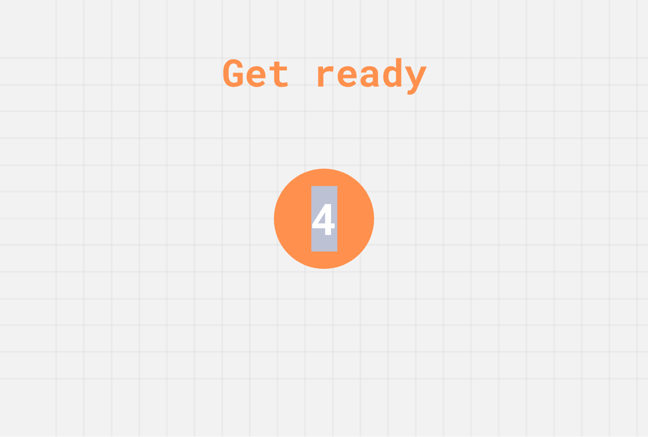
click at [340, 181] on div "4" at bounding box center [324, 219] width 100 height 100
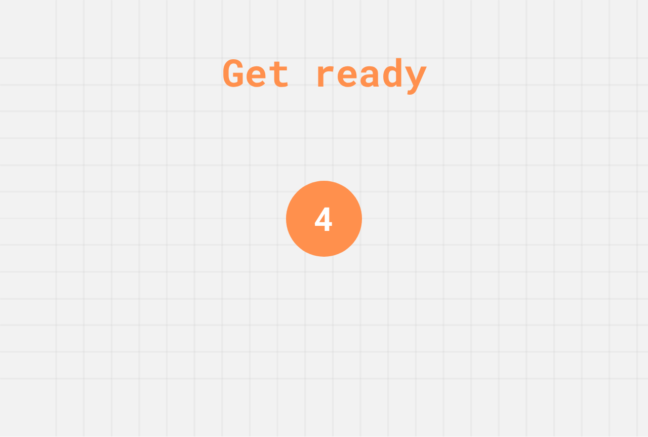
drag, startPoint x: 236, startPoint y: 187, endPoint x: 0, endPoint y: 151, distance: 238.6
click at [88, 167] on div "Get ready 4" at bounding box center [324, 218] width 648 height 437
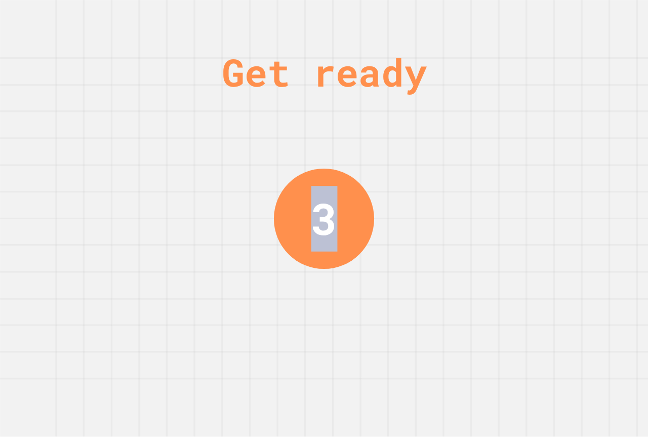
click at [381, 235] on div "Get ready 3" at bounding box center [324, 218] width 648 height 437
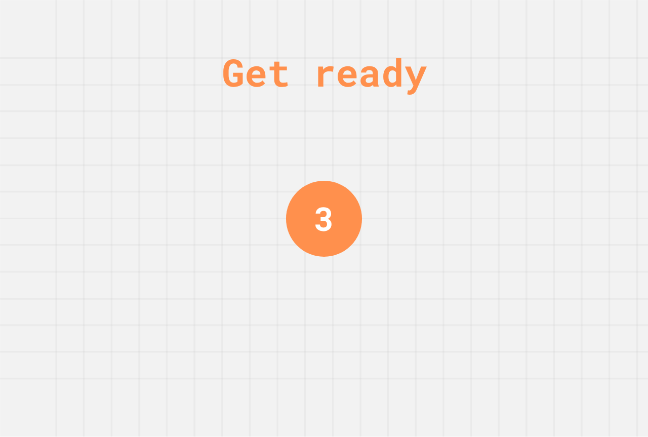
drag, startPoint x: 199, startPoint y: 200, endPoint x: 259, endPoint y: 198, distance: 60.3
click at [259, 198] on div "Get ready 3" at bounding box center [324, 218] width 648 height 437
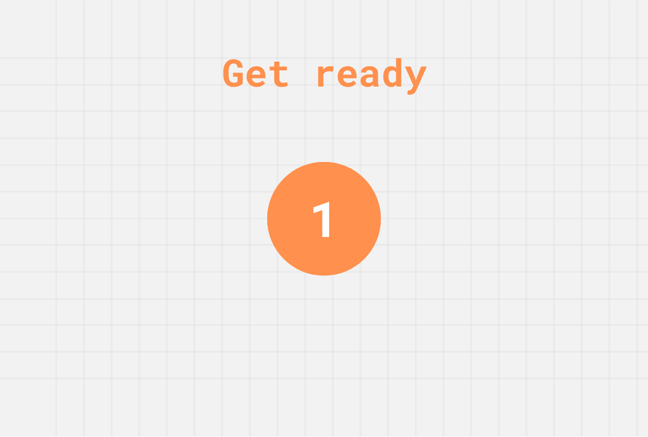
click at [396, 197] on div "Get ready 1" at bounding box center [324, 218] width 648 height 437
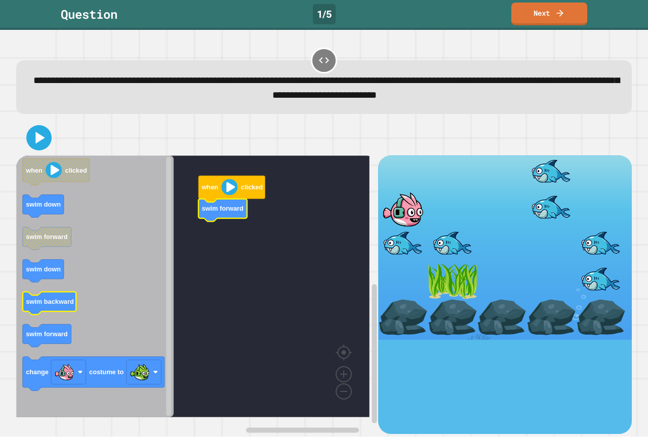
click at [68, 303] on icon "when clicked swim down swim forward swim down swim backward swim forward change…" at bounding box center [94, 286] width 157 height 262
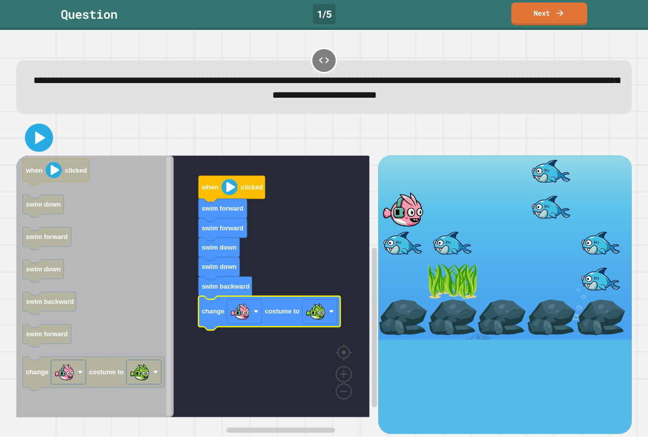
click at [32, 141] on icon at bounding box center [39, 138] width 23 height 23
click at [178, 114] on div "**********" at bounding box center [324, 87] width 616 height 54
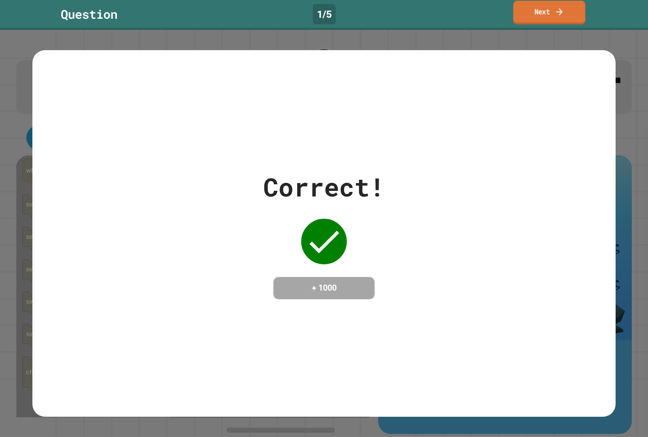
click at [522, 14] on link "Next" at bounding box center [549, 13] width 72 height 24
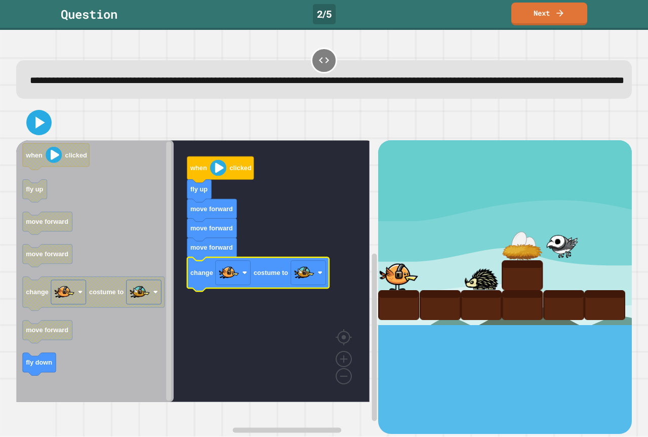
click at [39, 140] on div at bounding box center [324, 122] width 616 height 35
click at [54, 140] on div at bounding box center [324, 122] width 616 height 35
drag, startPoint x: 54, startPoint y: 141, endPoint x: 42, endPoint y: 145, distance: 13.3
click at [42, 140] on div at bounding box center [324, 122] width 616 height 35
click at [42, 135] on icon at bounding box center [39, 122] width 24 height 24
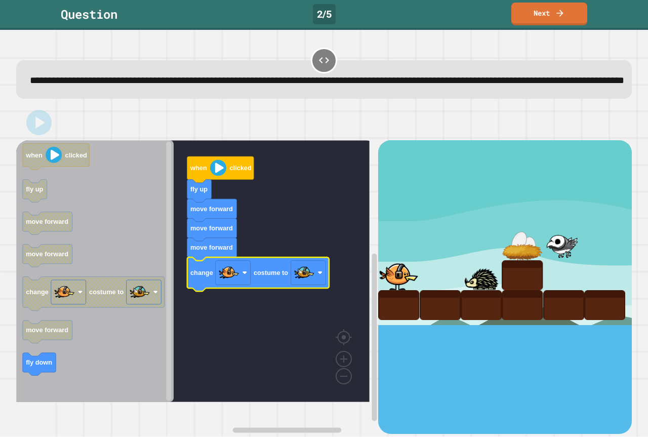
click at [76, 130] on div at bounding box center [324, 122] width 616 height 35
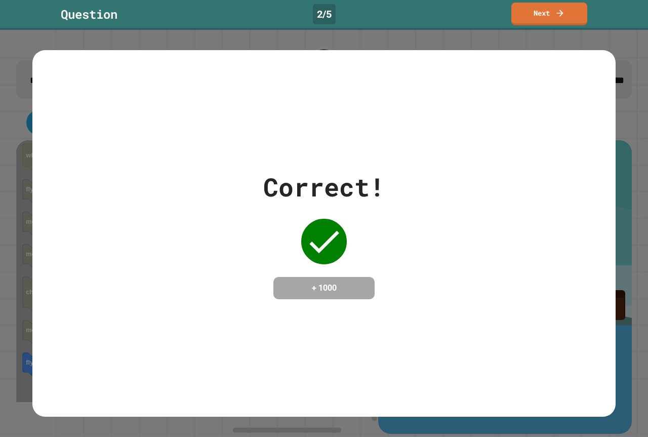
click at [358, 346] on div "Correct! + 1000" at bounding box center [323, 233] width 583 height 367
click at [358, 345] on div "Correct! + 1000" at bounding box center [323, 233] width 583 height 367
click at [358, 341] on div "Correct! + 1000" at bounding box center [323, 233] width 583 height 367
click at [358, 340] on div "Correct! + 1000" at bounding box center [323, 233] width 583 height 367
click at [359, 336] on div "Correct! + 1000" at bounding box center [323, 233] width 583 height 367
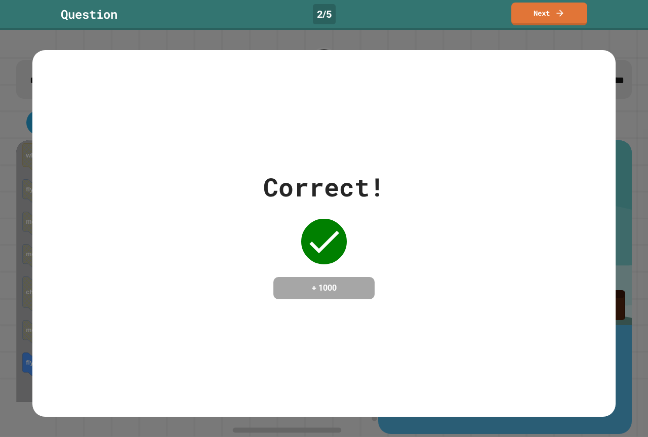
click at [569, 25] on div "Question 2 / 5 Next" at bounding box center [324, 15] width 648 height 30
click at [572, 19] on link "Next" at bounding box center [549, 12] width 65 height 24
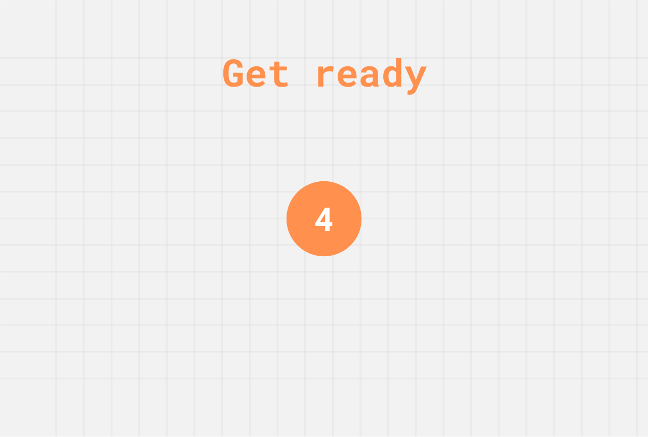
drag, startPoint x: 169, startPoint y: 200, endPoint x: 185, endPoint y: 154, distance: 49.3
click at [91, 148] on div "Get ready 4" at bounding box center [324, 218] width 648 height 437
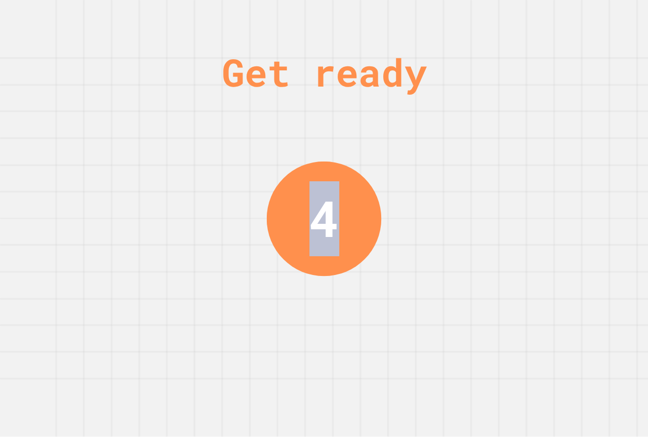
drag, startPoint x: 478, startPoint y: 187, endPoint x: 198, endPoint y: 200, distance: 279.7
click at [139, 207] on div "Get ready 4" at bounding box center [324, 218] width 648 height 437
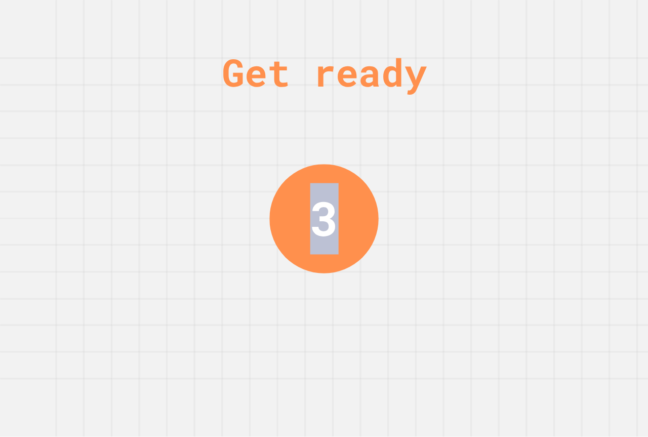
drag, startPoint x: 454, startPoint y: 208, endPoint x: 114, endPoint y: 209, distance: 339.7
click at [118, 209] on div "Get ready 3" at bounding box center [324, 218] width 648 height 437
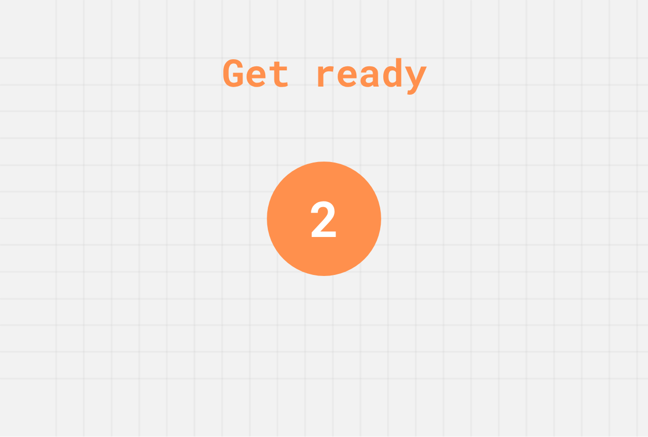
click at [384, 184] on div "Get ready 2" at bounding box center [324, 218] width 648 height 437
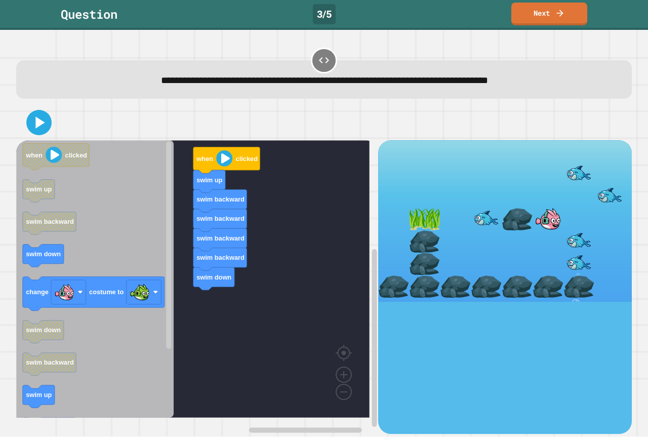
click at [252, 310] on div "when clicked swim up swim backward swim backward swim backward swim backward sw…" at bounding box center [197, 286] width 362 height 293
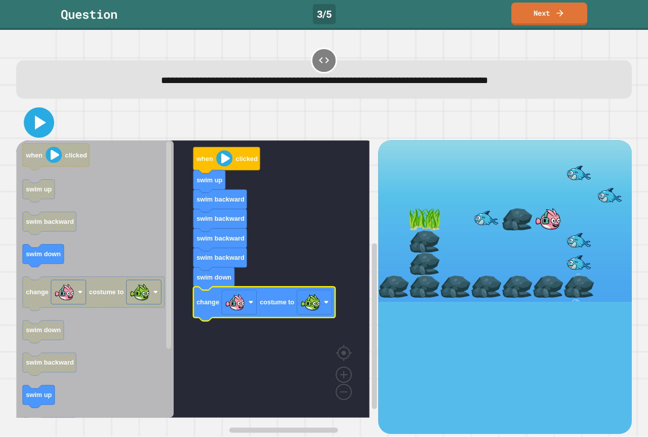
click at [35, 126] on icon at bounding box center [40, 122] width 11 height 14
click at [154, 101] on div "**********" at bounding box center [324, 72] width 622 height 59
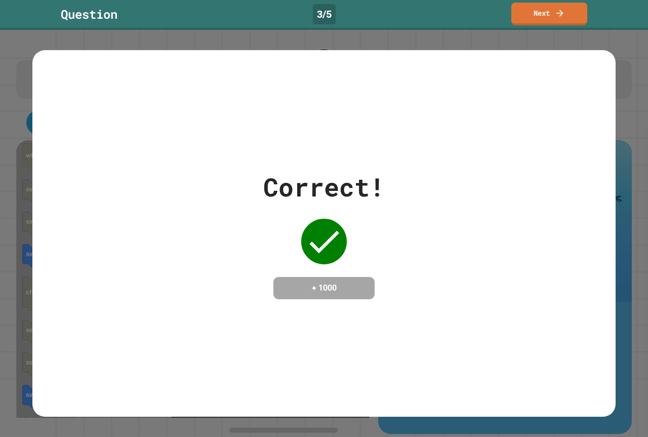
click at [548, 2] on div "Question 3 / 5 Next" at bounding box center [324, 15] width 648 height 30
drag, startPoint x: 548, startPoint y: 2, endPoint x: 548, endPoint y: 10, distance: 8.6
click at [548, 9] on div "Question 3 / 5 Next" at bounding box center [324, 15] width 648 height 30
click at [548, 10] on link "Next" at bounding box center [549, 13] width 77 height 24
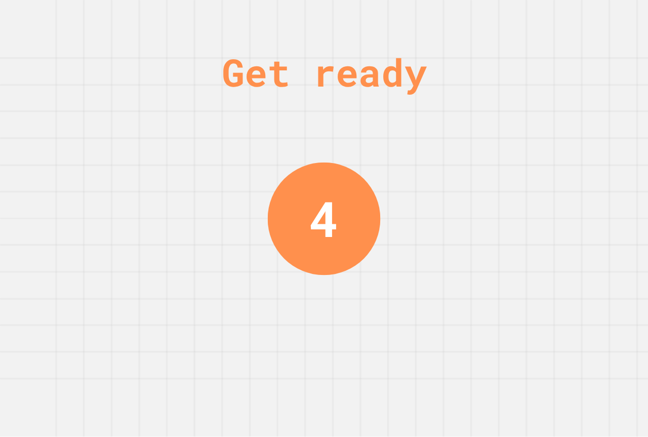
click at [527, 22] on div "Get ready 4" at bounding box center [324, 218] width 648 height 437
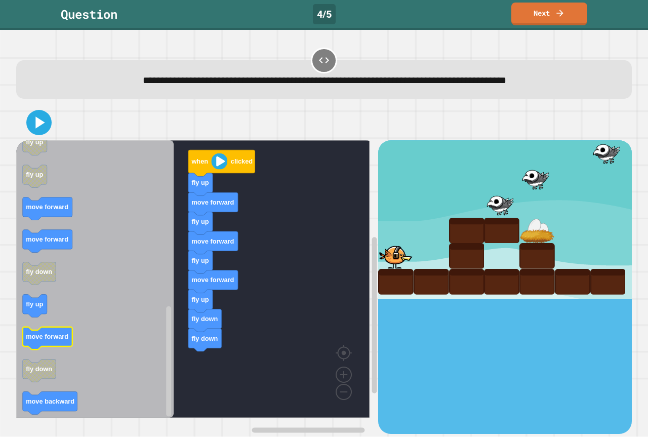
click at [72, 343] on icon "Blockly Workspace" at bounding box center [48, 338] width 50 height 23
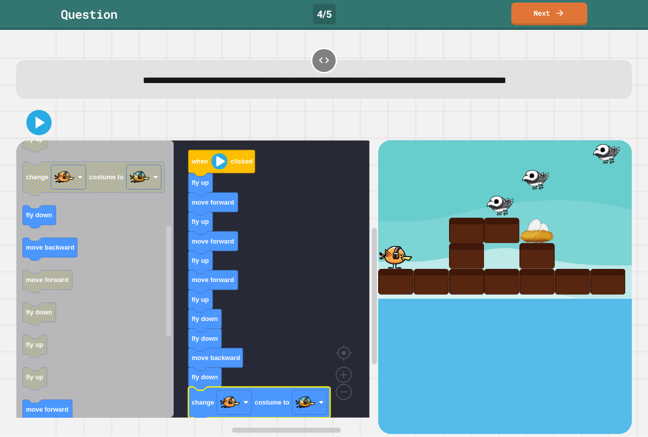
click at [55, 127] on div at bounding box center [324, 122] width 616 height 35
click at [51, 127] on div at bounding box center [324, 122] width 616 height 35
click at [49, 127] on icon at bounding box center [39, 122] width 24 height 24
click at [81, 119] on div at bounding box center [324, 122] width 616 height 35
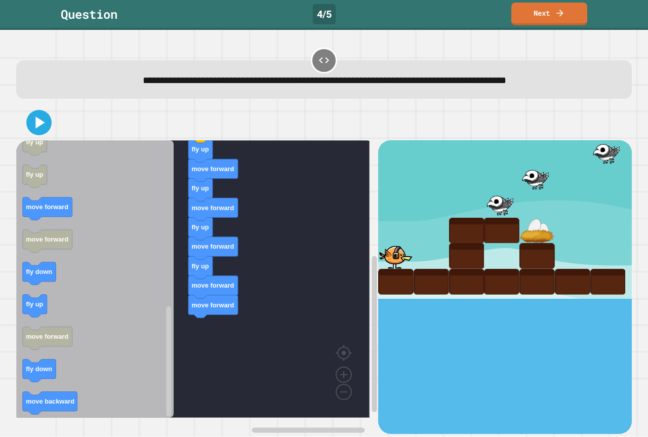
click at [35, 287] on icon "Blockly Workspace" at bounding box center [94, 278] width 157 height 277
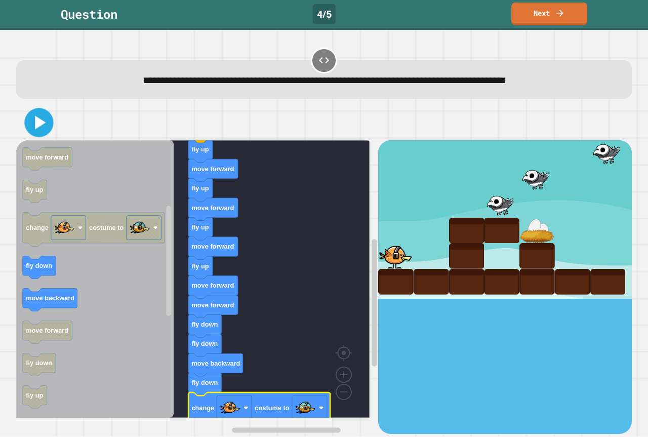
click at [42, 135] on button at bounding box center [38, 122] width 29 height 29
click at [117, 127] on div at bounding box center [324, 122] width 616 height 35
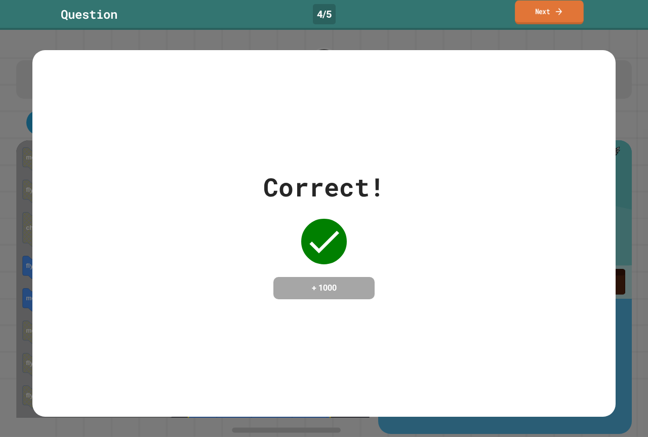
click at [533, 12] on link "Next" at bounding box center [549, 13] width 69 height 24
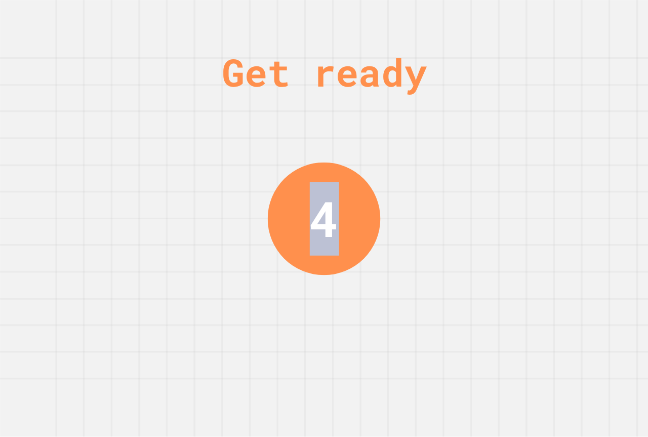
drag, startPoint x: 440, startPoint y: 159, endPoint x: 37, endPoint y: 64, distance: 413.7
click at [37, 64] on div "Get ready 4" at bounding box center [324, 218] width 648 height 437
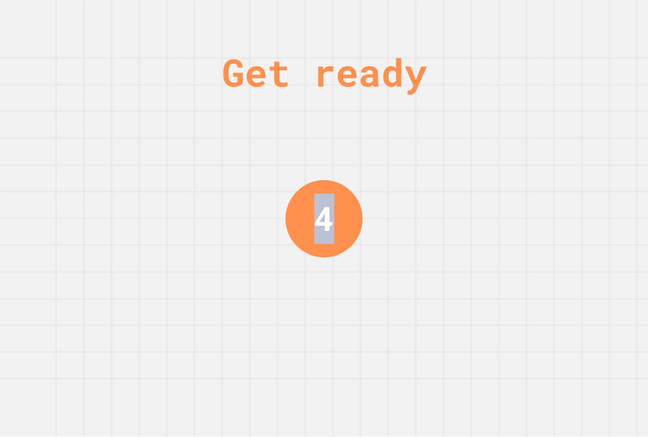
drag, startPoint x: 180, startPoint y: 44, endPoint x: 174, endPoint y: 65, distance: 21.6
click at [180, 45] on div "Get ready 4" at bounding box center [324, 218] width 648 height 437
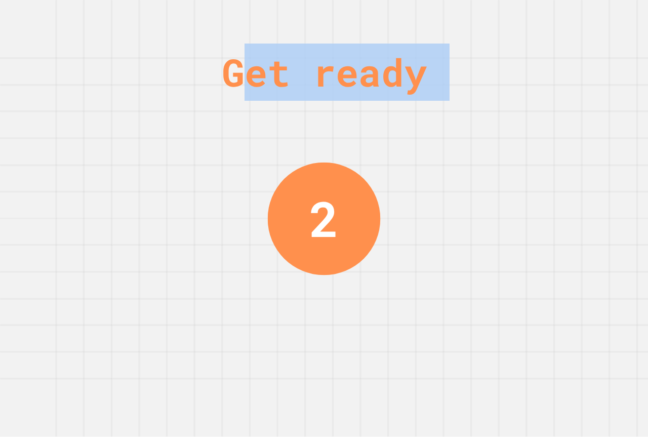
drag, startPoint x: 177, startPoint y: 69, endPoint x: 227, endPoint y: 82, distance: 52.2
click at [233, 78] on div "Get ready 2" at bounding box center [324, 218] width 648 height 437
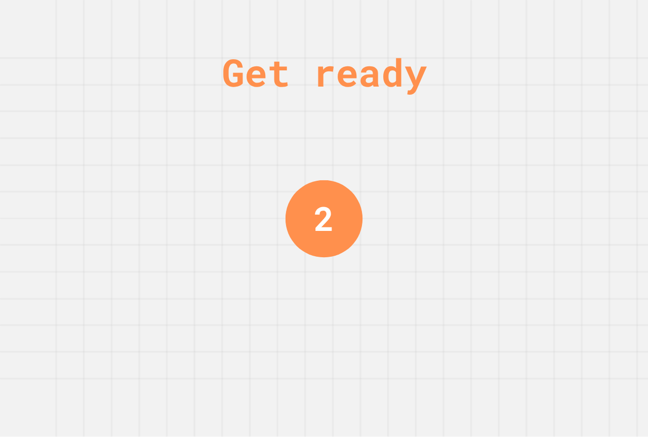
click at [222, 86] on div "Get ready" at bounding box center [324, 72] width 205 height 57
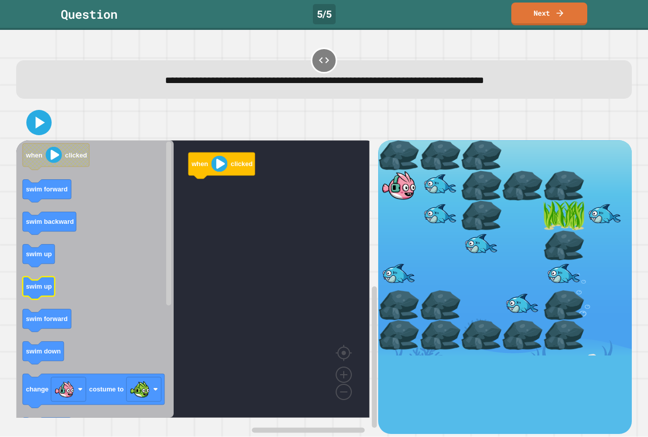
click at [43, 293] on icon "Blockly Workspace" at bounding box center [39, 288] width 32 height 23
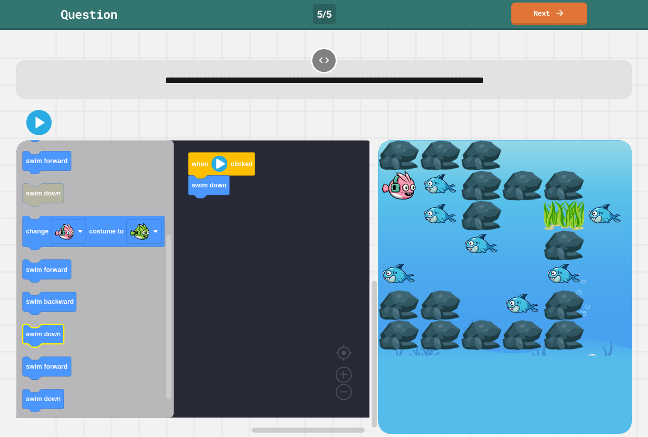
click at [58, 347] on icon "Blockly Workspace" at bounding box center [94, 278] width 157 height 277
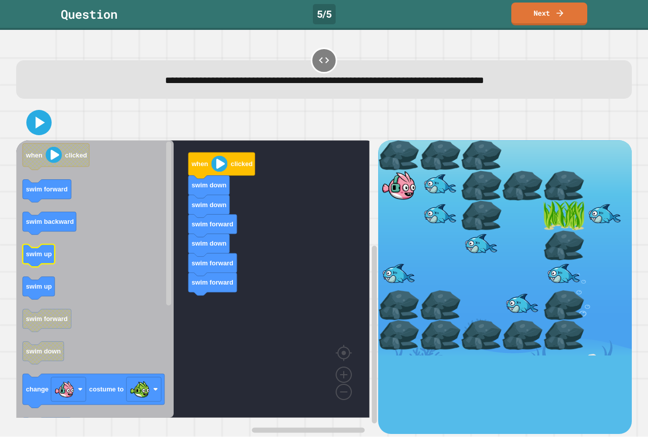
click at [76, 269] on icon "Blockly Workspace" at bounding box center [94, 278] width 157 height 277
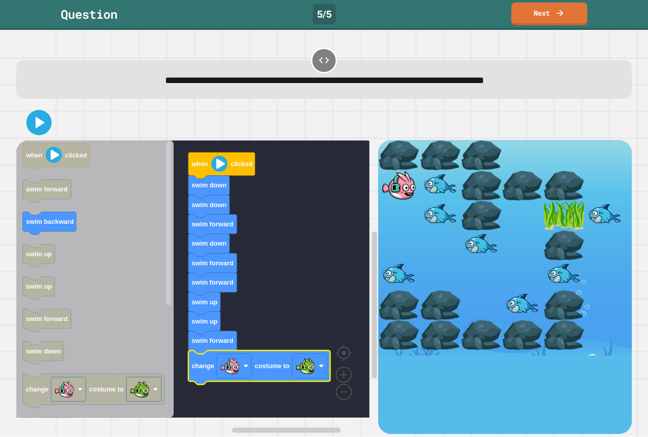
click at [43, 134] on div at bounding box center [324, 122] width 616 height 35
drag, startPoint x: 57, startPoint y: 122, endPoint x: 49, endPoint y: 124, distance: 8.8
click at [54, 123] on div at bounding box center [324, 122] width 616 height 35
click at [45, 125] on icon at bounding box center [39, 123] width 22 height 22
click at [84, 112] on div at bounding box center [324, 122] width 616 height 35
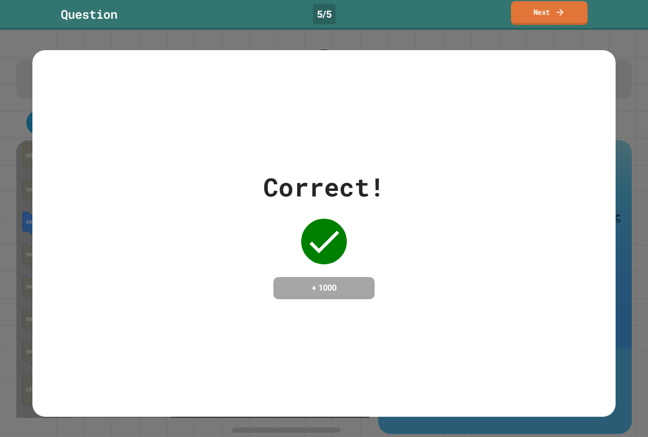
click at [565, 17] on link "Next" at bounding box center [549, 13] width 76 height 24
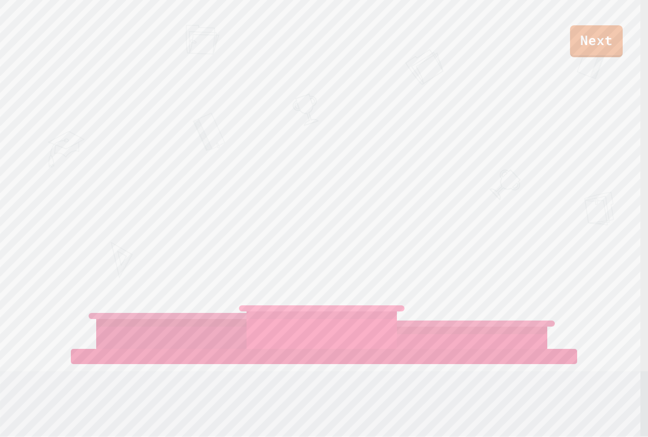
click at [532, 186] on div "Next [PERSON_NAME] TEAGANROBERTSON View leaderboard" at bounding box center [324, 218] width 648 height 437
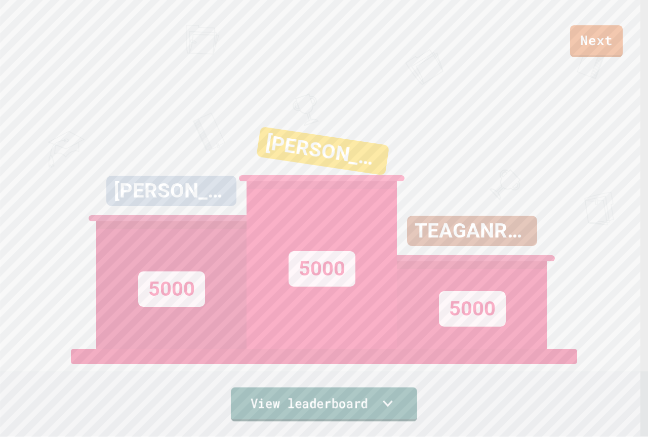
drag, startPoint x: 395, startPoint y: 407, endPoint x: 385, endPoint y: 401, distance: 11.6
click at [395, 407] on link "View leaderboard" at bounding box center [324, 404] width 186 height 34
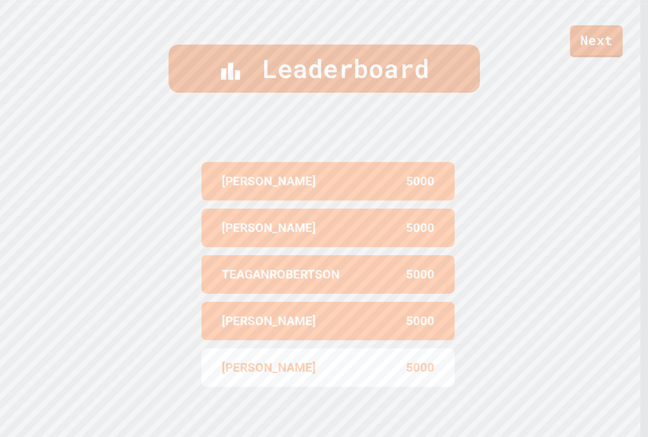
scroll to position [433, 0]
drag, startPoint x: 431, startPoint y: 331, endPoint x: 174, endPoint y: 340, distance: 256.8
click at [175, 340] on div "Leaderboard [PERSON_NAME] 5000 [PERSON_NAME] 5000 TEAGANROBERTSON 5000 CONNOR 5…" at bounding box center [324, 222] width 648 height 437
click at [174, 340] on div "Leaderboard [PERSON_NAME] 5000 [PERSON_NAME] 5000 TEAGANROBERTSON 5000 CONNOR 5…" at bounding box center [324, 222] width 648 height 437
drag, startPoint x: 241, startPoint y: 330, endPoint x: 592, endPoint y: 287, distance: 353.5
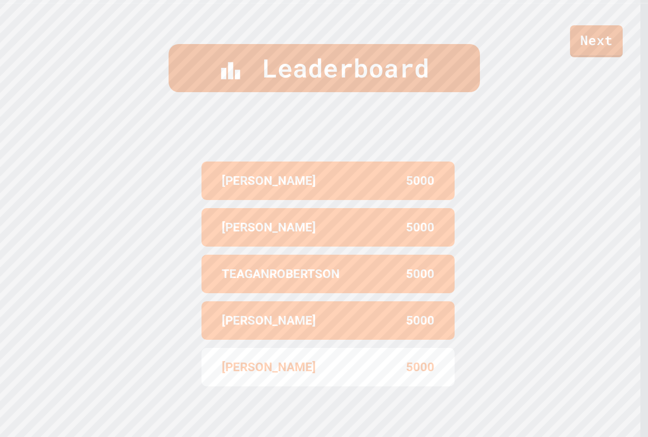
click at [586, 281] on div "Leaderboard [PERSON_NAME] 5000 [PERSON_NAME] 5000 TEAGANROBERTSON 5000 CONNOR 5…" at bounding box center [324, 222] width 648 height 437
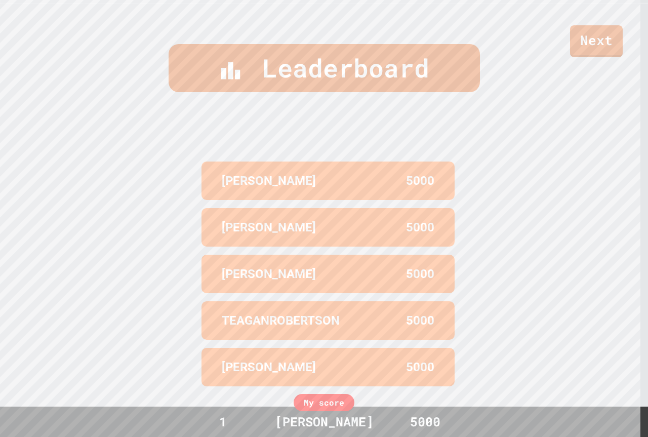
click at [97, 280] on div "Leaderboard [PERSON_NAME] 5000 [PERSON_NAME] 5000 [PERSON_NAME] 5000 TEAGANROBE…" at bounding box center [324, 222] width 648 height 437
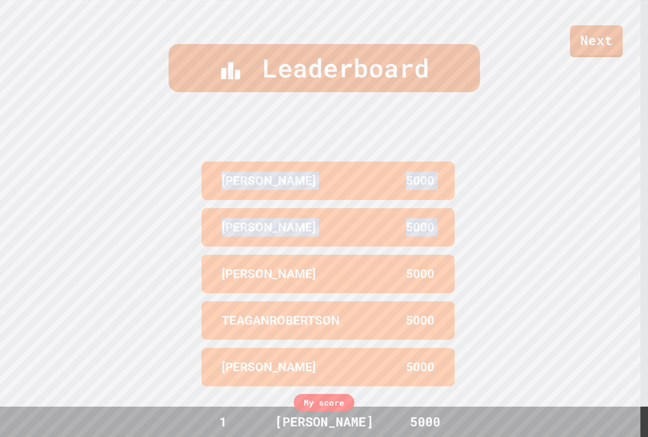
drag, startPoint x: 222, startPoint y: 248, endPoint x: 647, endPoint y: 258, distance: 425.9
click at [647, 256] on div "Next [PERSON_NAME] 5000 [PERSON_NAME] 5000 [PERSON_NAME] 5000 View leaderboard …" at bounding box center [324, 218] width 648 height 437
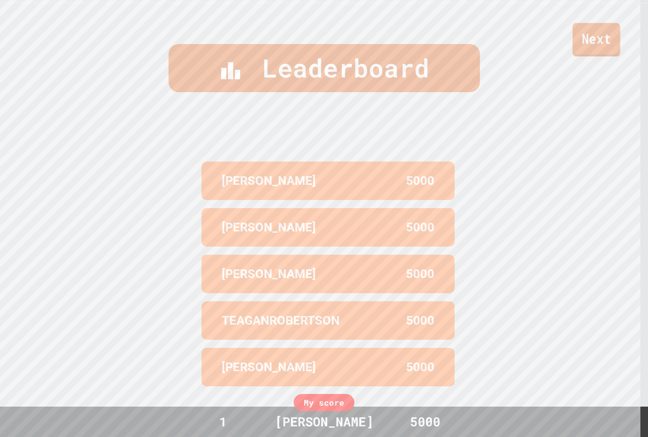
click at [615, 53] on link "Next" at bounding box center [597, 39] width 48 height 33
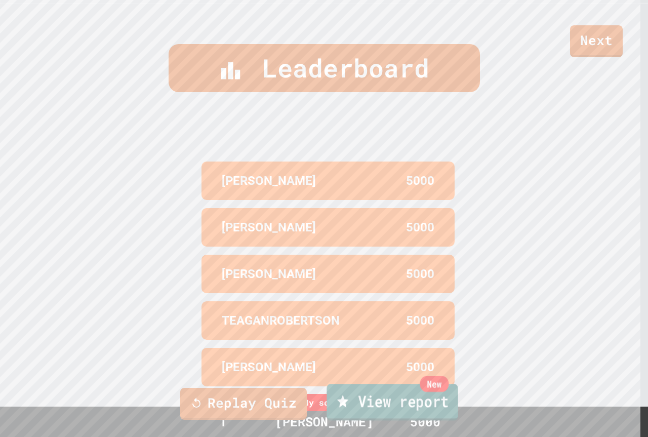
click at [416, 397] on link "New View report" at bounding box center [392, 402] width 131 height 36
